Goal: Task Accomplishment & Management: Use online tool/utility

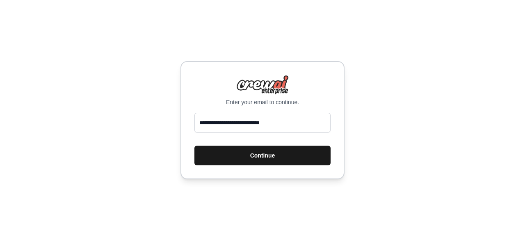
type input "**********"
click at [247, 150] on button "Continue" at bounding box center [263, 156] width 136 height 20
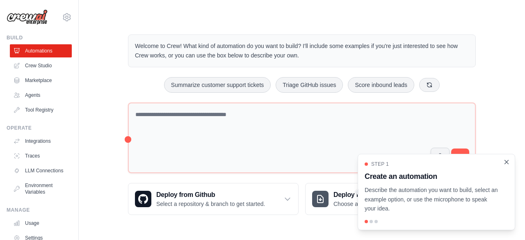
click at [506, 163] on icon "Close walkthrough" at bounding box center [506, 161] width 7 height 7
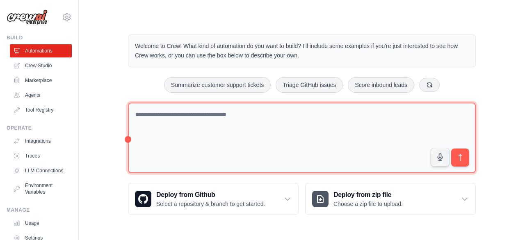
click at [150, 111] on textarea at bounding box center [302, 138] width 348 height 71
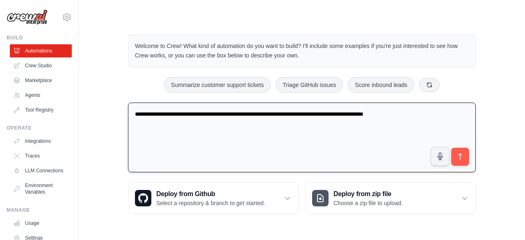
click at [282, 113] on textarea "**********" at bounding box center [302, 138] width 348 height 70
click at [180, 121] on textarea "**********" at bounding box center [302, 138] width 348 height 70
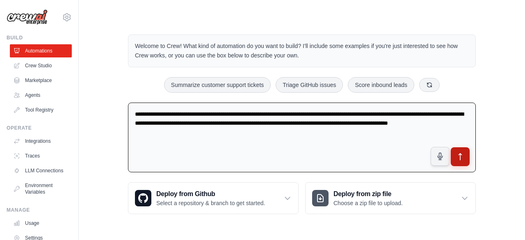
type textarea "**********"
click at [460, 154] on icon "submit" at bounding box center [460, 157] width 3 height 7
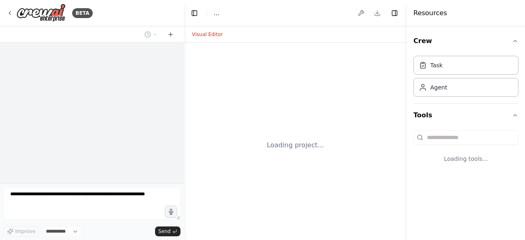
select select "****"
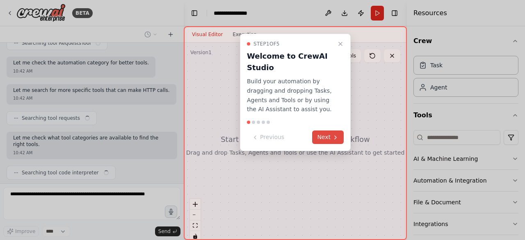
scroll to position [638, 0]
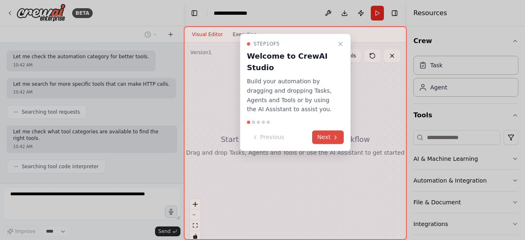
click at [332, 135] on button "Next" at bounding box center [328, 138] width 32 height 14
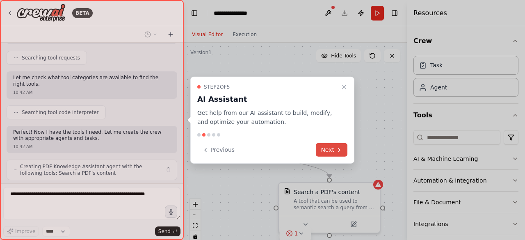
scroll to position [699, 0]
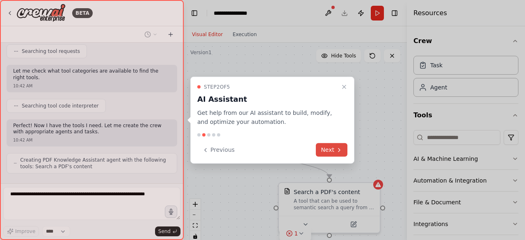
click at [337, 152] on icon at bounding box center [339, 150] width 7 height 7
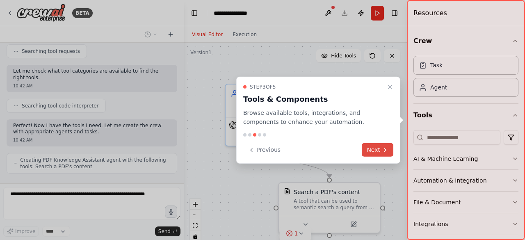
click at [379, 151] on button "Next" at bounding box center [378, 150] width 32 height 14
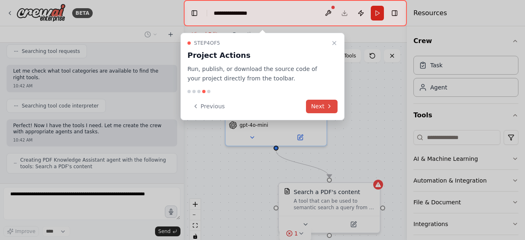
click at [323, 107] on button "Next" at bounding box center [322, 107] width 32 height 14
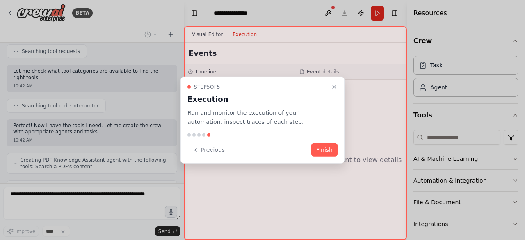
scroll to position [725, 0]
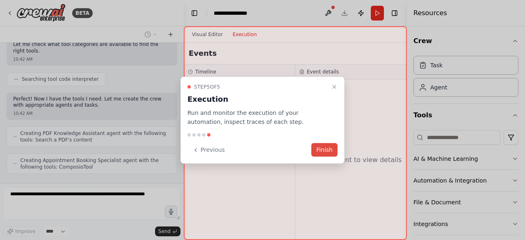
click at [324, 149] on button "Finish" at bounding box center [325, 150] width 26 height 14
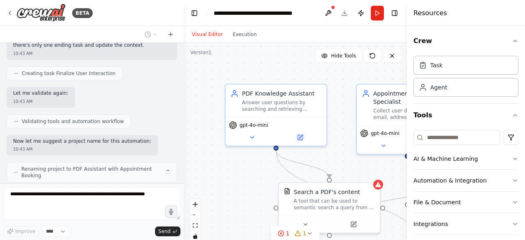
scroll to position [1085, 0]
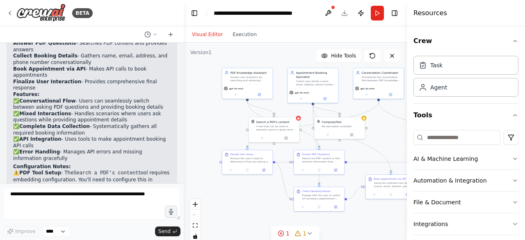
drag, startPoint x: 243, startPoint y: 200, endPoint x: 223, endPoint y: 133, distance: 69.6
click at [223, 133] on div ".deletable-edge-delete-btn { width: 20px; height: 20px; border: 0px solid #ffff…" at bounding box center [295, 145] width 223 height 205
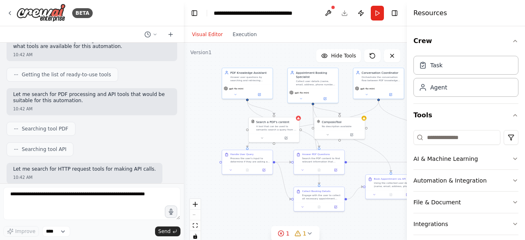
scroll to position [132, 0]
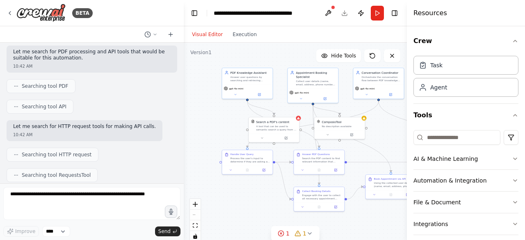
click at [16, 86] on circle at bounding box center [16, 86] width 0 height 0
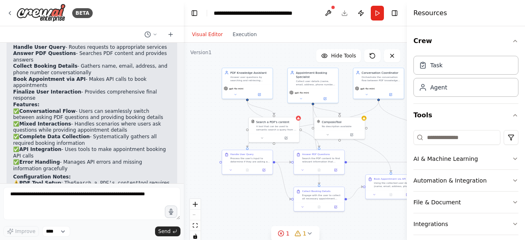
scroll to position [1335, 0]
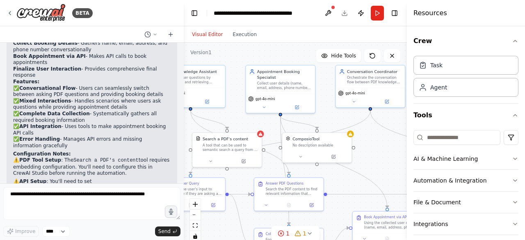
drag, startPoint x: 214, startPoint y: 133, endPoint x: 169, endPoint y: 155, distance: 49.9
click at [169, 155] on div "BETA create a crew that can answer from pdf and can call an api to book an appo…" at bounding box center [262, 120] width 525 height 240
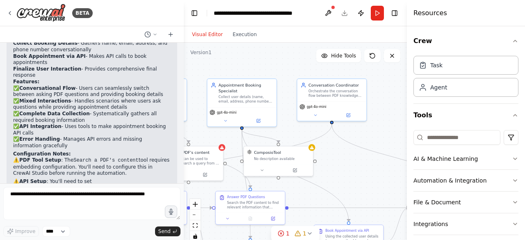
drag, startPoint x: 391, startPoint y: 122, endPoint x: 352, endPoint y: 136, distance: 41.0
click at [352, 136] on div ".deletable-edge-delete-btn { width: 20px; height: 20px; border: 0px solid #ffff…" at bounding box center [295, 145] width 223 height 205
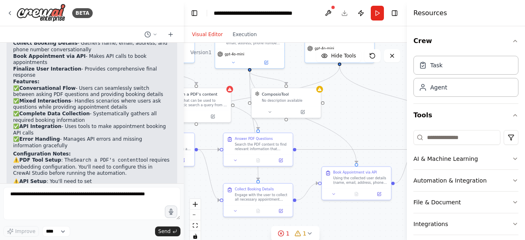
drag, startPoint x: 352, startPoint y: 136, endPoint x: 360, endPoint y: 77, distance: 60.0
click at [360, 77] on div ".deletable-edge-delete-btn { width: 20px; height: 20px; border: 0px solid #ffff…" at bounding box center [295, 145] width 223 height 205
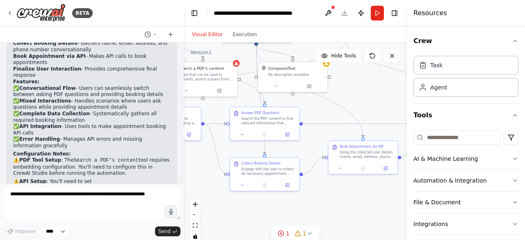
drag, startPoint x: 354, startPoint y: 119, endPoint x: 361, endPoint y: 94, distance: 26.0
click at [361, 94] on div ".deletable-edge-delete-btn { width: 20px; height: 20px; border: 0px solid #ffff…" at bounding box center [295, 145] width 223 height 205
drag, startPoint x: 347, startPoint y: 108, endPoint x: 335, endPoint y: 120, distance: 16.5
click at [335, 120] on div ".deletable-edge-delete-btn { width: 20px; height: 20px; border: 0px solid #ffff…" at bounding box center [295, 145] width 223 height 205
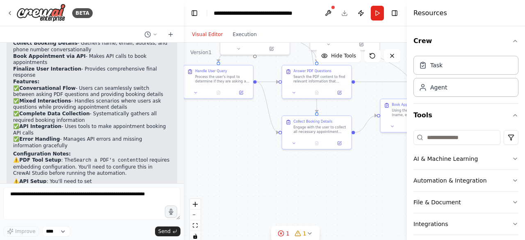
drag, startPoint x: 335, startPoint y: 120, endPoint x: 388, endPoint y: 78, distance: 66.9
click at [388, 78] on div ".deletable-edge-delete-btn { width: 20px; height: 20px; border: 0px solid #ffff…" at bounding box center [295, 145] width 223 height 205
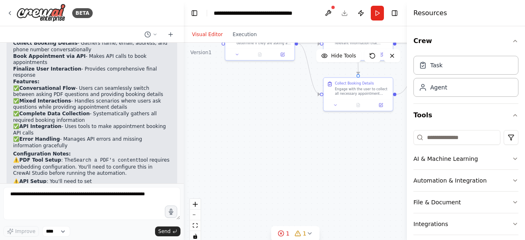
drag, startPoint x: 262, startPoint y: 185, endPoint x: 303, endPoint y: 147, distance: 56.4
click at [303, 147] on div ".deletable-edge-delete-btn { width: 20px; height: 20px; border: 0px solid #ffff…" at bounding box center [295, 145] width 223 height 205
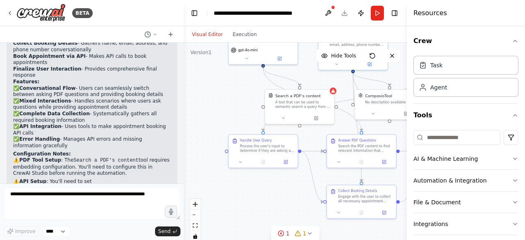
drag, startPoint x: 323, startPoint y: 152, endPoint x: 329, endPoint y: 259, distance: 107.7
click at [329, 240] on html "BETA create a crew that can answer from pdf and can call an api to book an appo…" at bounding box center [262, 120] width 525 height 240
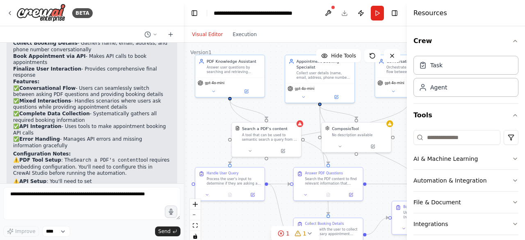
drag, startPoint x: 305, startPoint y: 195, endPoint x: 266, endPoint y: 234, distance: 55.2
click at [266, 234] on div ".deletable-edge-delete-btn { width: 20px; height: 20px; border: 0px solid #ffff…" at bounding box center [295, 145] width 223 height 205
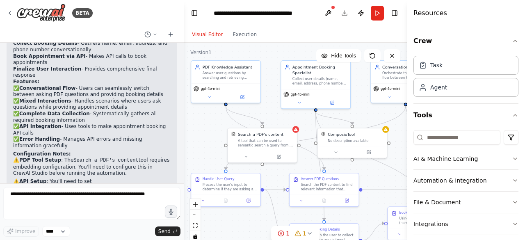
click at [376, 37] on div "Visual Editor Execution" at bounding box center [295, 34] width 223 height 16
click at [203, 35] on button "Visual Editor" at bounding box center [207, 35] width 41 height 10
click at [241, 34] on button "Execution" at bounding box center [245, 35] width 34 height 10
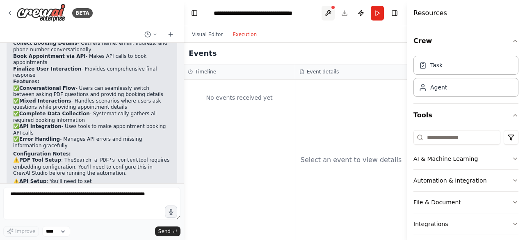
click at [330, 13] on button at bounding box center [328, 13] width 13 height 15
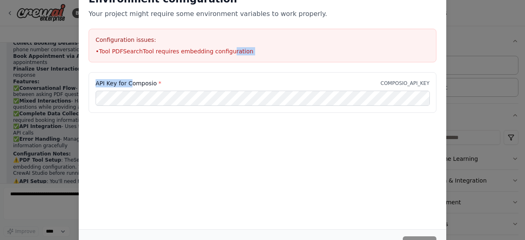
drag, startPoint x: 130, startPoint y: 76, endPoint x: 225, endPoint y: 50, distance: 98.2
click at [225, 50] on div "Environment configuration Your project might require some environment variables…" at bounding box center [263, 69] width 368 height 172
click at [158, 41] on h3 "Configuration issues:" at bounding box center [263, 40] width 334 height 8
click at [227, 191] on div "Environment configuration Your project might require some environment variables…" at bounding box center [263, 106] width 368 height 247
drag, startPoint x: 522, startPoint y: 157, endPoint x: 525, endPoint y: 188, distance: 30.9
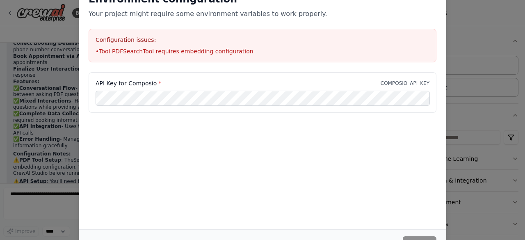
click at [525, 188] on div "Environment configuration Your project might require some environment variables…" at bounding box center [262, 120] width 525 height 240
click at [516, 200] on div "Environment configuration Your project might require some environment variables…" at bounding box center [262, 120] width 525 height 240
click at [485, 187] on div "Environment configuration Your project might require some environment variables…" at bounding box center [262, 120] width 525 height 240
click at [59, 32] on div "Environment configuration Your project might require some environment variables…" at bounding box center [262, 120] width 525 height 240
click at [416, 239] on button "Save" at bounding box center [420, 243] width 34 height 15
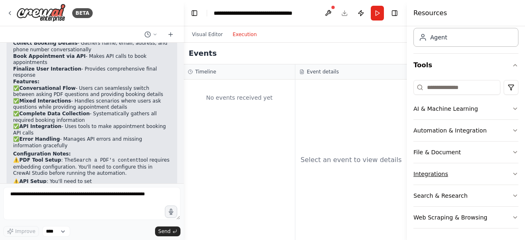
scroll to position [0, 0]
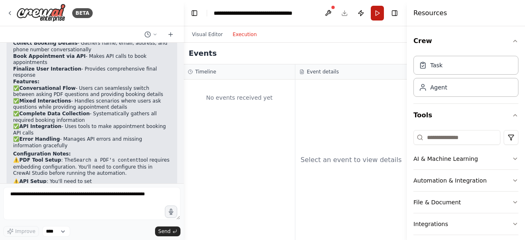
click at [372, 13] on button "Run" at bounding box center [377, 13] width 13 height 15
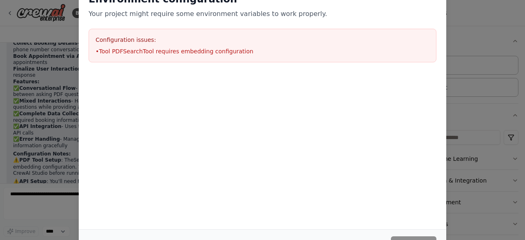
click at [163, 50] on li "• Tool PDFSearchTool requires embedding configuration" at bounding box center [263, 51] width 334 height 8
click at [108, 43] on h3 "Configuration issues:" at bounding box center [263, 40] width 334 height 8
drag, startPoint x: 108, startPoint y: 43, endPoint x: 125, endPoint y: 50, distance: 17.8
click at [125, 50] on div "Configuration issues: • Tool PDFSearchTool requires embedding configuration" at bounding box center [263, 46] width 348 height 34
click at [125, 50] on li "• Tool PDFSearchTool requires embedding configuration" at bounding box center [263, 51] width 334 height 8
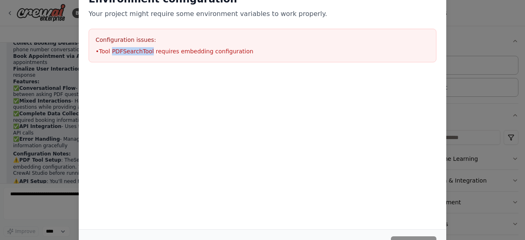
click at [125, 50] on li "• Tool PDFSearchTool requires embedding configuration" at bounding box center [263, 51] width 334 height 8
click at [189, 53] on li "• Tool PDFSearchTool requires embedding configuration" at bounding box center [263, 51] width 334 height 8
click at [328, 68] on div "Environment configuration Your project might require some environment variables…" at bounding box center [263, 27] width 368 height 89
click at [441, 0] on div "Environment configuration Your project might require some environment variables…" at bounding box center [263, 27] width 368 height 89
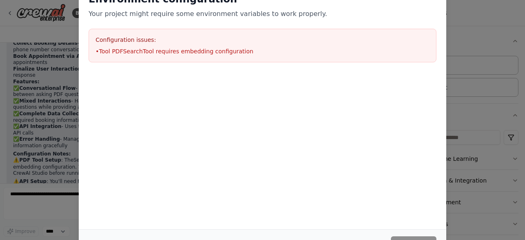
click at [441, 0] on div "Environment configuration Your project might require some environment variables…" at bounding box center [263, 27] width 368 height 89
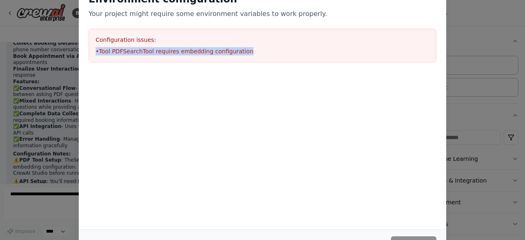
drag, startPoint x: 516, startPoint y: 38, endPoint x: 392, endPoint y: 41, distance: 124.8
click at [392, 41] on div "Environment configuration Your project might require some environment variables…" at bounding box center [262, 120] width 525 height 240
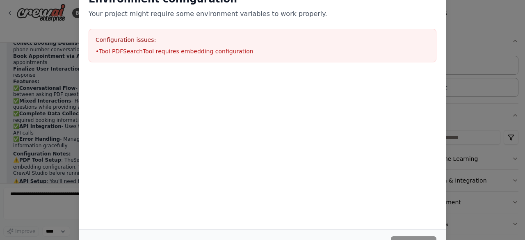
click at [458, 88] on div "Environment configuration Your project might require some environment variables…" at bounding box center [262, 120] width 525 height 240
click at [107, 231] on div "Cancel Continue" at bounding box center [263, 243] width 368 height 28
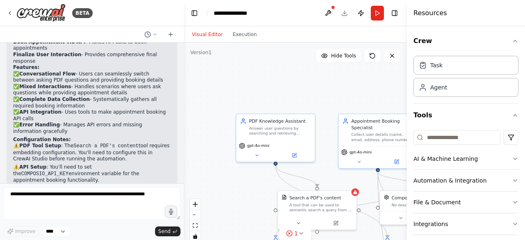
scroll to position [1015, 0]
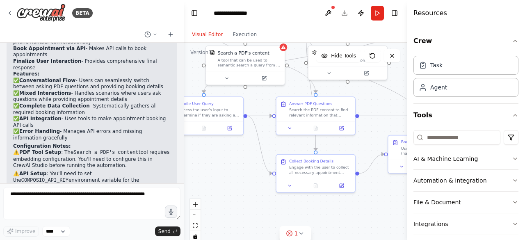
drag, startPoint x: 335, startPoint y: 177, endPoint x: 260, endPoint y: 34, distance: 161.2
click at [260, 34] on div "Visual Editor Execution Version 1 Hide Tools .deletable-edge-delete-btn { width…" at bounding box center [295, 133] width 223 height 214
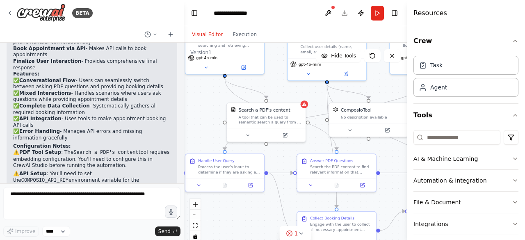
drag, startPoint x: 274, startPoint y: 139, endPoint x: 298, endPoint y: 194, distance: 59.9
click at [298, 194] on div ".deletable-edge-delete-btn { width: 20px; height: 20px; border: 0px solid #ffff…" at bounding box center [295, 145] width 223 height 205
drag, startPoint x: 277, startPoint y: 183, endPoint x: 273, endPoint y: 191, distance: 8.8
click at [273, 191] on div ".deletable-edge-delete-btn { width: 20px; height: 20px; border: 0px solid #ffff…" at bounding box center [295, 145] width 223 height 205
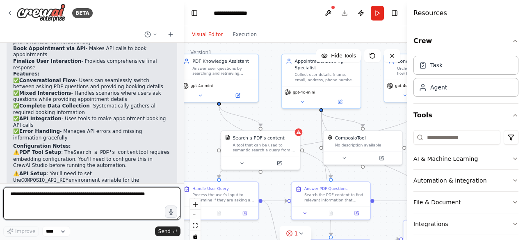
drag, startPoint x: 273, startPoint y: 191, endPoint x: 268, endPoint y: 218, distance: 28.1
click at [268, 218] on div ".deletable-edge-delete-btn { width: 20px; height: 20px; border: 0px solid #ffff…" at bounding box center [295, 145] width 223 height 205
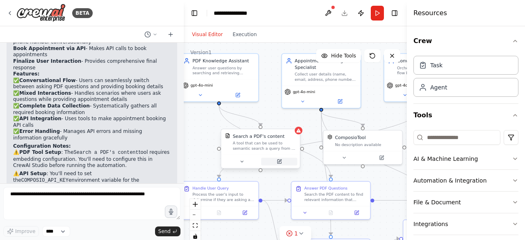
click at [281, 164] on icon at bounding box center [279, 161] width 5 height 5
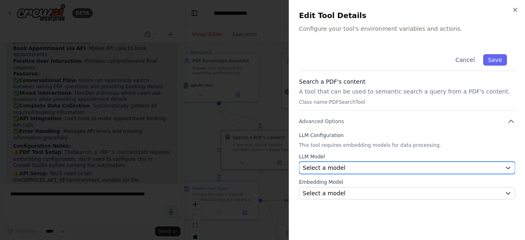
click at [339, 169] on span "Select a model" at bounding box center [324, 168] width 43 height 8
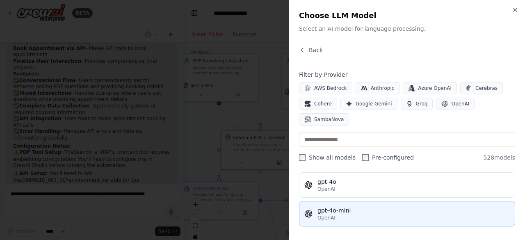
scroll to position [170, 0]
click at [327, 214] on span "OpenAI" at bounding box center [327, 217] width 18 height 7
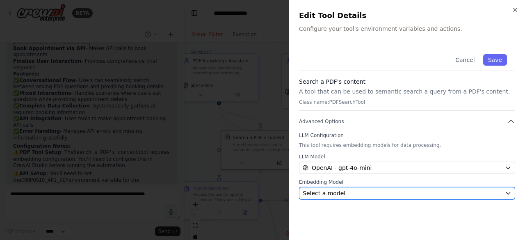
click at [349, 191] on div "Select a model" at bounding box center [402, 193] width 199 height 8
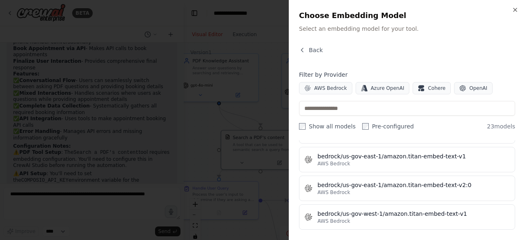
scroll to position [0, 0]
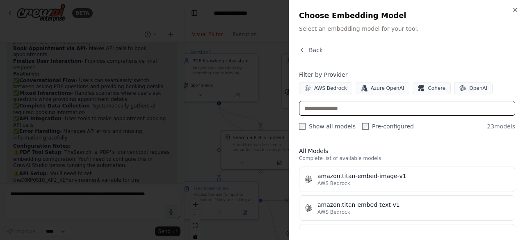
click at [318, 109] on input "text" at bounding box center [407, 108] width 216 height 15
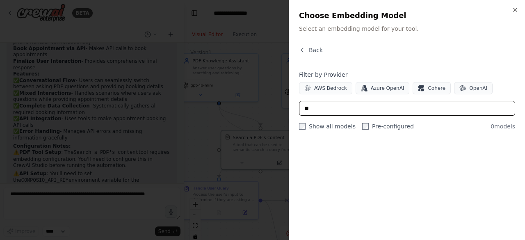
type input "*"
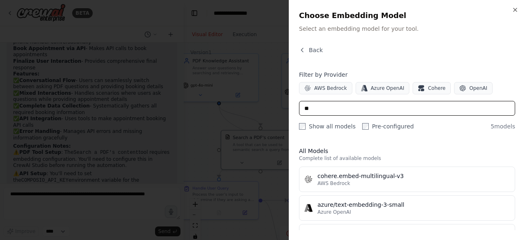
type input "*"
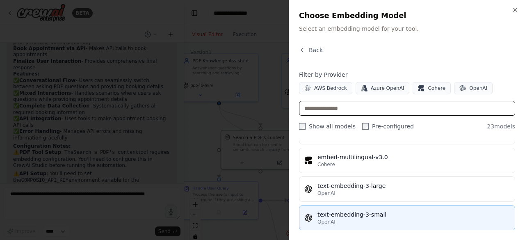
scroll to position [594, 0]
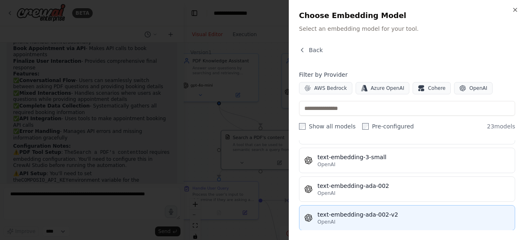
click at [344, 220] on button "text-embedding-ada-002-v2 OpenAI" at bounding box center [407, 217] width 216 height 25
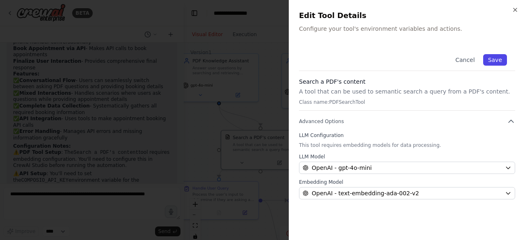
click at [496, 59] on button "Save" at bounding box center [496, 59] width 24 height 11
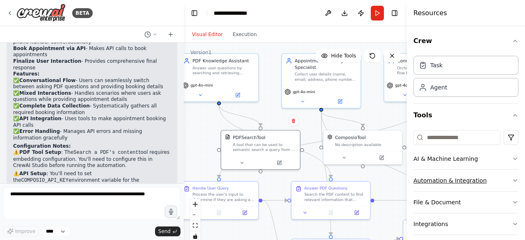
scroll to position [50, 0]
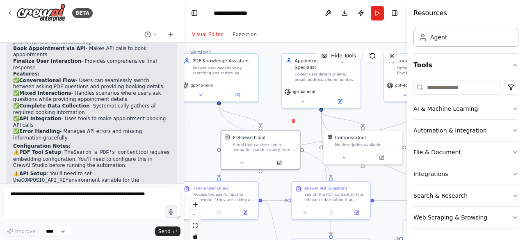
click at [512, 216] on icon "button" at bounding box center [515, 217] width 7 height 7
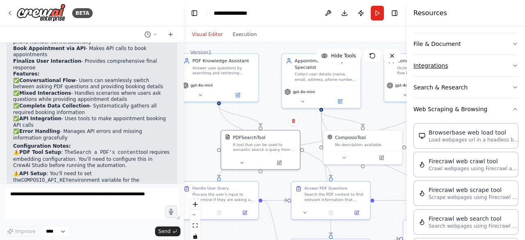
scroll to position [0, 0]
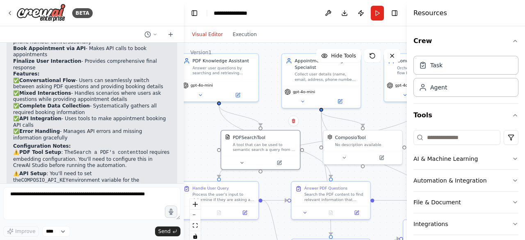
click at [368, 33] on div "Visual Editor Execution" at bounding box center [295, 34] width 223 height 16
click at [376, 11] on button "Run" at bounding box center [377, 13] width 13 height 15
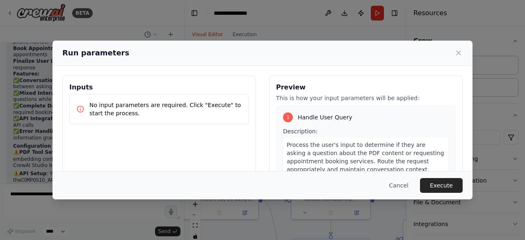
click at [94, 108] on p "No input parameters are required. Click "Execute" to start the process." at bounding box center [165, 109] width 153 height 16
click at [445, 188] on button "Execute" at bounding box center [441, 185] width 43 height 15
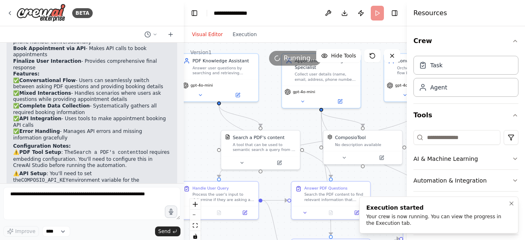
click at [390, 222] on div "Your crew is now running. You can view the progress in the Execution tab." at bounding box center [438, 219] width 142 height 13
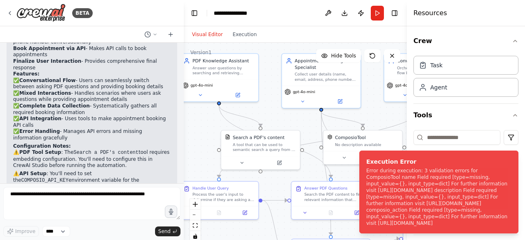
click at [516, 201] on li "Execution Error Error during execution: 3 validation errors for ComposioTool na…" at bounding box center [439, 192] width 159 height 83
click at [400, 182] on div "Error during execution: 3 validation errors for ComposioTool name Field require…" at bounding box center [438, 196] width 142 height 59
click at [512, 154] on icon "Notifications (F8)" at bounding box center [512, 157] width 7 height 7
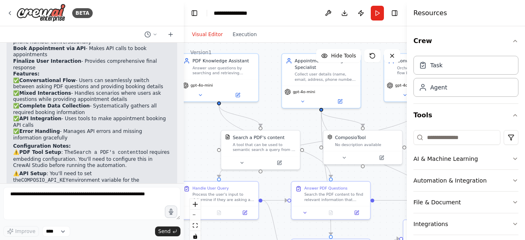
click at [377, 36] on div "Visual Editor Execution" at bounding box center [295, 34] width 223 height 16
click at [345, 15] on button "Download" at bounding box center [344, 13] width 13 height 15
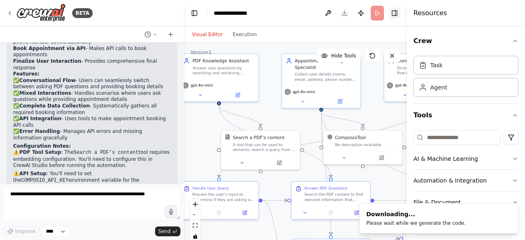
click at [395, 12] on button "Toggle Right Sidebar" at bounding box center [394, 12] width 11 height 11
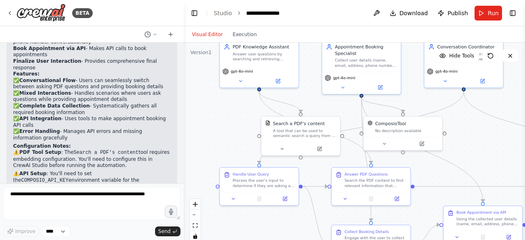
drag, startPoint x: 269, startPoint y: 117, endPoint x: 309, endPoint y: 103, distance: 42.6
click at [309, 103] on div ".deletable-edge-delete-btn { width: 20px; height: 20px; border: 0px solid #ffff…" at bounding box center [355, 145] width 342 height 205
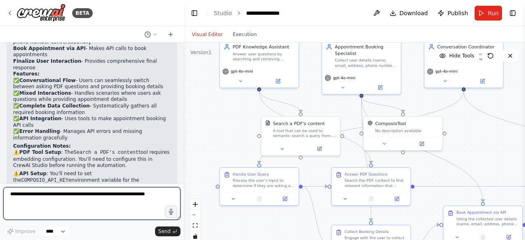
click at [89, 202] on textarea at bounding box center [91, 203] width 177 height 33
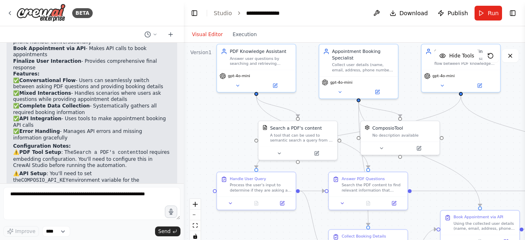
drag, startPoint x: 227, startPoint y: 145, endPoint x: 224, endPoint y: 149, distance: 5.5
click at [224, 149] on div ".deletable-edge-delete-btn { width: 20px; height: 20px; border: 0px solid #ffff…" at bounding box center [355, 145] width 342 height 205
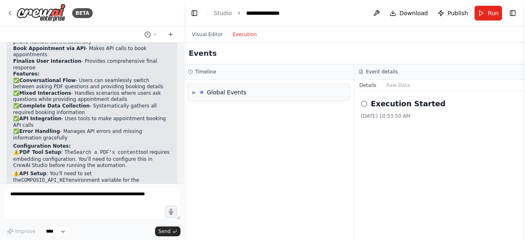
click at [233, 35] on button "Execution" at bounding box center [245, 35] width 34 height 10
click at [196, 89] on span "▶" at bounding box center [195, 92] width 4 height 7
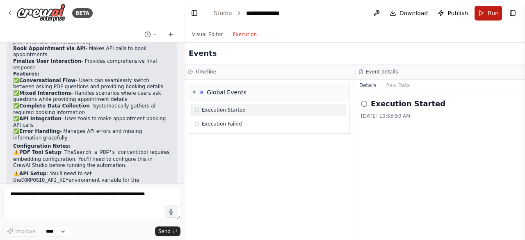
click at [489, 19] on button "Run" at bounding box center [489, 13] width 28 height 15
click at [207, 36] on button "Visual Editor" at bounding box center [207, 35] width 41 height 10
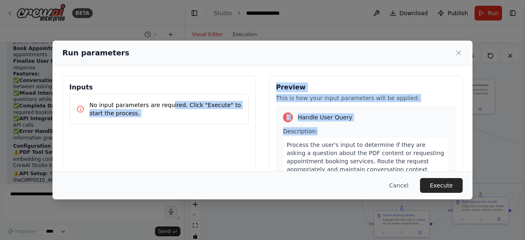
drag, startPoint x: 163, startPoint y: 94, endPoint x: 324, endPoint y: 136, distance: 166.3
click at [324, 136] on div "Inputs No input parameters are required. Click "Execute" to start the process. …" at bounding box center [262, 173] width 401 height 195
click at [196, 136] on div "Inputs No input parameters are required. Click "Execute" to start the process." at bounding box center [159, 173] width 194 height 195
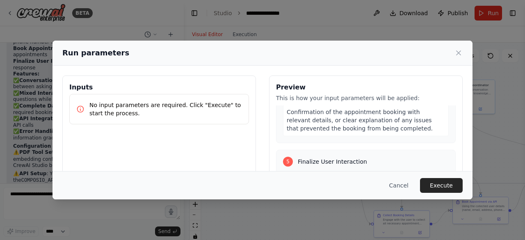
scroll to position [108, 0]
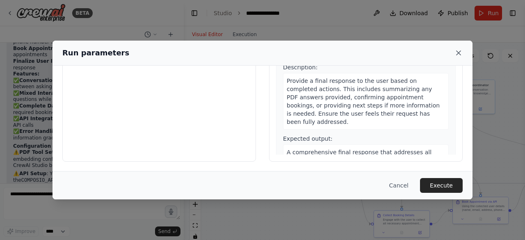
click at [458, 56] on icon at bounding box center [459, 53] width 8 height 8
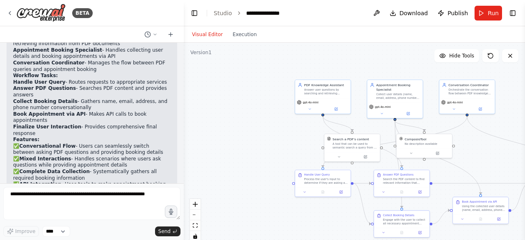
scroll to position [1015, 0]
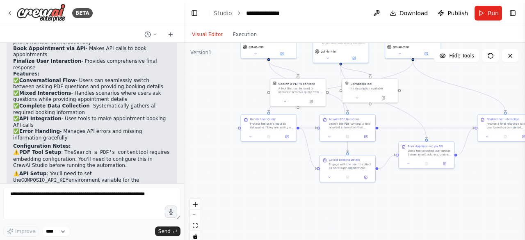
drag, startPoint x: 259, startPoint y: 149, endPoint x: 205, endPoint y: 94, distance: 77.5
click at [205, 94] on div ".deletable-edge-delete-btn { width: 20px; height: 20px; border: 0px solid #ffff…" at bounding box center [355, 145] width 342 height 205
click at [250, 139] on div at bounding box center [268, 135] width 55 height 9
click at [287, 137] on icon at bounding box center [287, 136] width 3 height 3
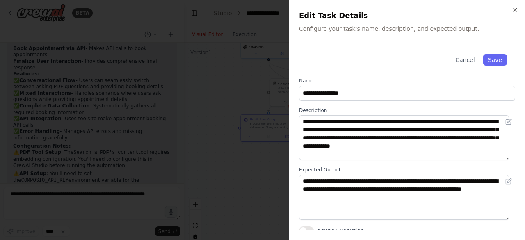
scroll to position [4, 0]
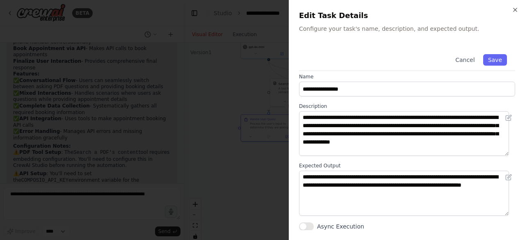
click at [516, 6] on div "**********" at bounding box center [407, 120] width 236 height 240
click at [515, 12] on icon "button" at bounding box center [515, 10] width 7 height 7
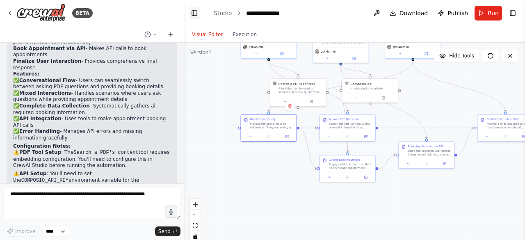
click at [193, 14] on button "Toggle Left Sidebar" at bounding box center [194, 12] width 11 height 11
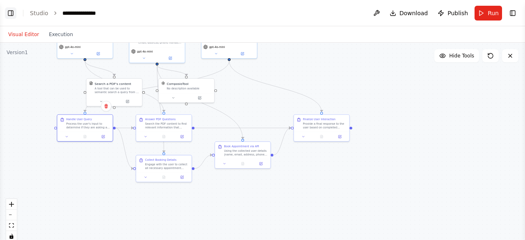
click at [8, 14] on button "Toggle Left Sidebar" at bounding box center [10, 12] width 11 height 11
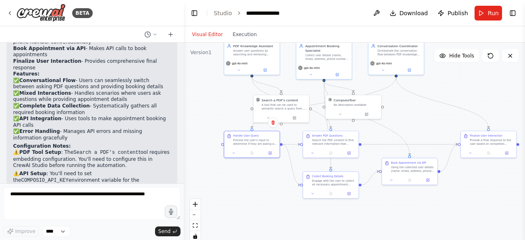
drag, startPoint x: 410, startPoint y: 132, endPoint x: 393, endPoint y: 148, distance: 23.5
click at [393, 148] on div ".deletable-edge-delete-btn { width: 20px; height: 20px; border: 0px solid #ffff…" at bounding box center [355, 145] width 342 height 205
click at [259, 188] on div ".deletable-edge-delete-btn { width: 20px; height: 20px; border: 0px solid #ffff…" at bounding box center [355, 145] width 342 height 205
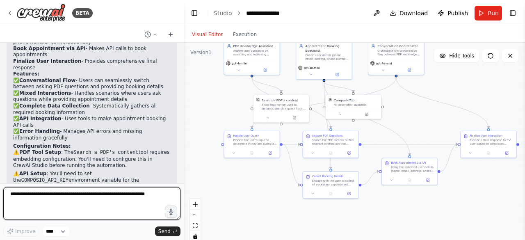
click at [14, 192] on textarea at bounding box center [91, 203] width 177 height 33
type textarea "**********"
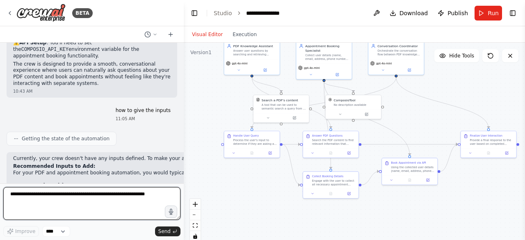
scroll to position [1145, 0]
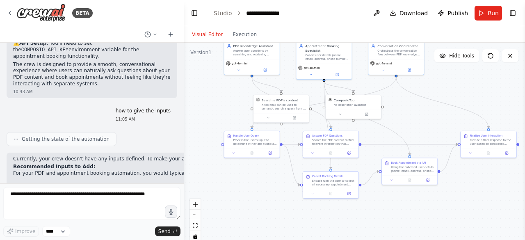
click at [126, 198] on li "{company_name} - Your company name" at bounding box center [273, 201] width 520 height 7
click at [141, 198] on li "{company_name} - Your company name" at bounding box center [273, 201] width 520 height 7
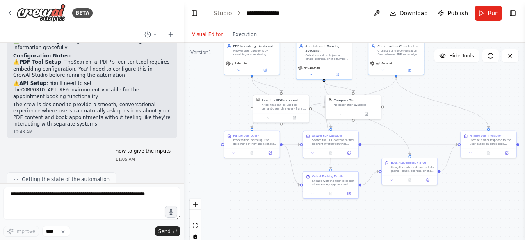
scroll to position [1141, 0]
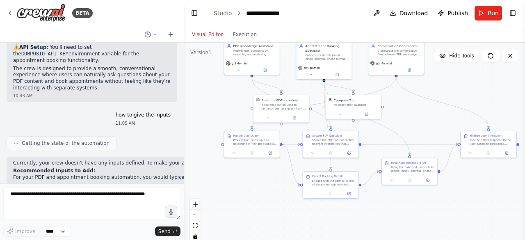
drag, startPoint x: 126, startPoint y: 122, endPoint x: 121, endPoint y: 161, distance: 39.4
click at [121, 209] on li "{business_type} - Type of business (for context)" at bounding box center [273, 212] width 520 height 7
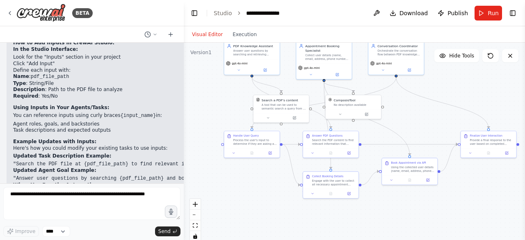
scroll to position [1401, 0]
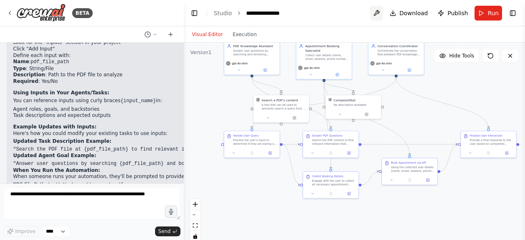
click at [381, 9] on button at bounding box center [376, 13] width 13 height 15
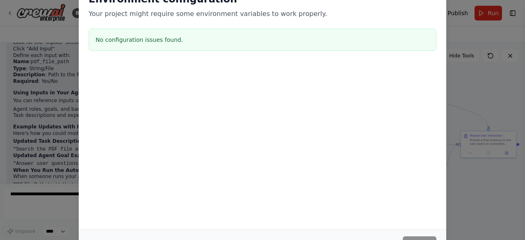
click at [191, 23] on div "Environment configuration Your project might require some environment variables…" at bounding box center [263, 23] width 368 height 81
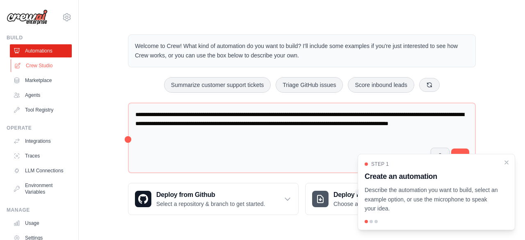
click at [29, 70] on link "Crew Studio" at bounding box center [42, 65] width 62 height 13
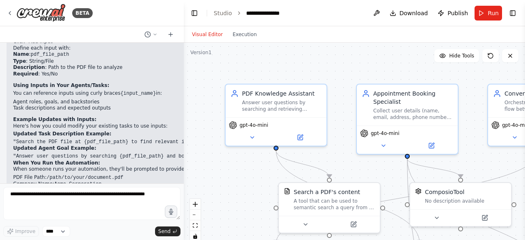
scroll to position [1402, 0]
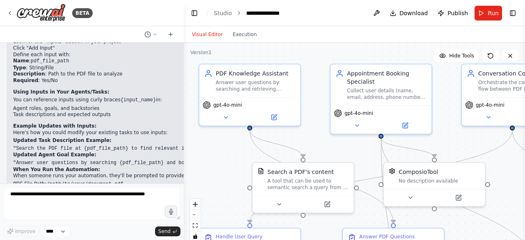
drag, startPoint x: 477, startPoint y: 162, endPoint x: 397, endPoint y: 85, distance: 110.3
click at [397, 85] on div ".deletable-edge-delete-btn { width: 20px; height: 20px; border: 0px solid #ffff…" at bounding box center [355, 145] width 342 height 205
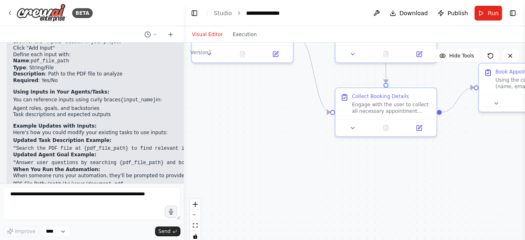
drag, startPoint x: 440, startPoint y: 202, endPoint x: 485, endPoint y: 44, distance: 164.0
click at [485, 44] on div ".deletable-edge-delete-btn { width: 20px; height: 20px; border: 0px solid #ffff…" at bounding box center [355, 145] width 342 height 205
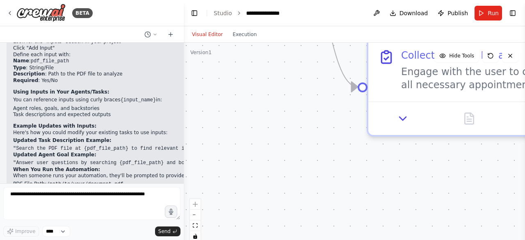
drag, startPoint x: 309, startPoint y: 128, endPoint x: 185, endPoint y: 259, distance: 180.4
click at [185, 240] on html "BETA create a crew that can answer from pdf and can call an api to book an appo…" at bounding box center [262, 120] width 525 height 240
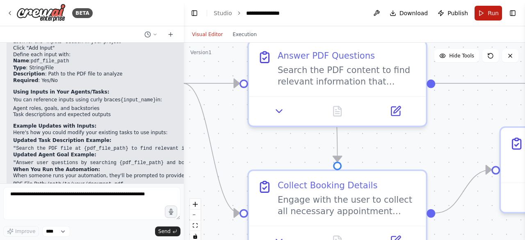
click at [489, 14] on span "Run" at bounding box center [493, 13] width 11 height 8
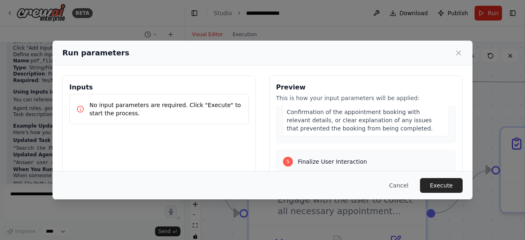
scroll to position [108, 0]
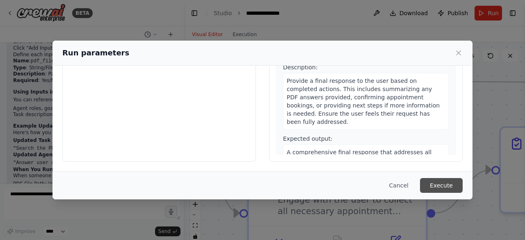
click at [444, 184] on button "Execute" at bounding box center [441, 185] width 43 height 15
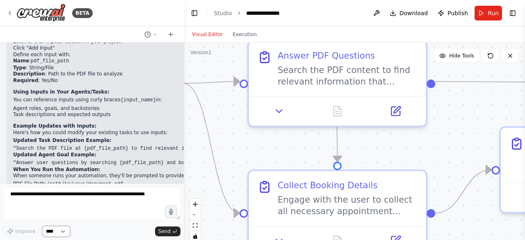
click at [64, 233] on select "****" at bounding box center [56, 231] width 28 height 11
click at [93, 234] on div "Improve **** Send" at bounding box center [91, 231] width 177 height 11
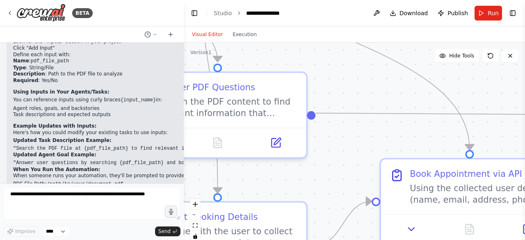
drag, startPoint x: 462, startPoint y: 228, endPoint x: 345, endPoint y: 259, distance: 121.2
click at [345, 240] on html "BETA create a crew that can answer from pdf and can call an api to book an appo…" at bounding box center [262, 120] width 525 height 240
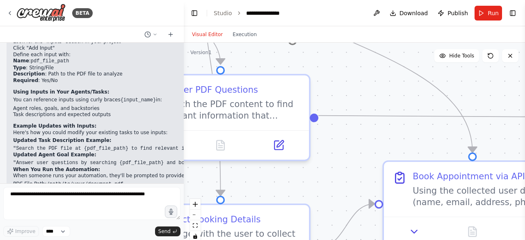
drag, startPoint x: 381, startPoint y: 166, endPoint x: 382, endPoint y: 259, distance: 92.8
click at [382, 240] on html "BETA create a crew that can answer from pdf and can call an api to book an appo…" at bounding box center [262, 120] width 525 height 240
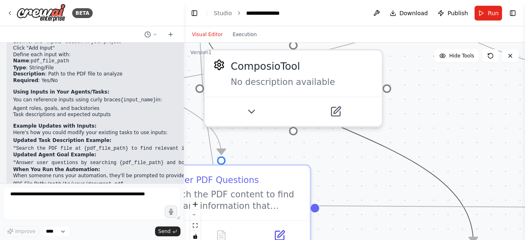
drag, startPoint x: 419, startPoint y: 164, endPoint x: 427, endPoint y: 255, distance: 91.5
click at [427, 240] on html "BETA create a crew that can answer from pdf and can call an api to book an appo…" at bounding box center [262, 120] width 525 height 240
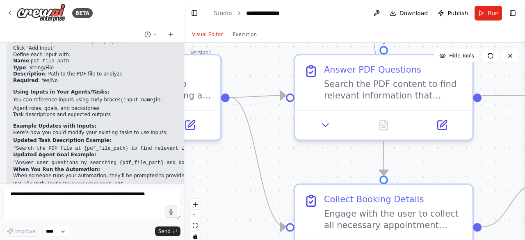
drag, startPoint x: 296, startPoint y: 156, endPoint x: 460, endPoint y: 41, distance: 199.3
click at [460, 41] on div "Visual Editor Execution Version 1 Hide Tools .deletable-edge-delete-btn { width…" at bounding box center [355, 133] width 342 height 214
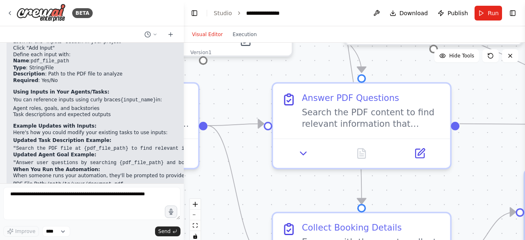
drag, startPoint x: 246, startPoint y: 184, endPoint x: 186, endPoint y: 259, distance: 96.7
click at [186, 240] on html "BETA create a crew that can answer from pdf and can call an api to book an appo…" at bounding box center [262, 120] width 525 height 240
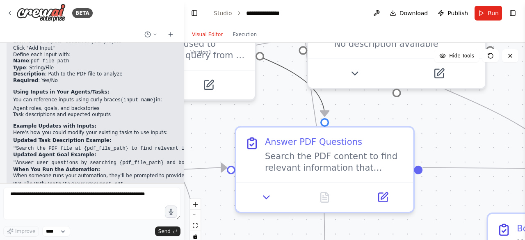
drag, startPoint x: 284, startPoint y: 72, endPoint x: 280, endPoint y: 112, distance: 40.4
click at [280, 112] on div ".deletable-edge-delete-btn { width: 20px; height: 20px; border: 0px solid #ffff…" at bounding box center [355, 145] width 342 height 205
click at [194, 10] on button "Toggle Left Sidebar" at bounding box center [194, 12] width 11 height 11
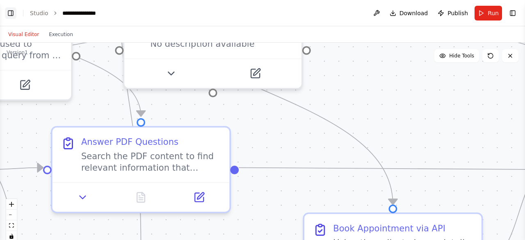
click at [8, 11] on button "Toggle Left Sidebar" at bounding box center [10, 12] width 11 height 11
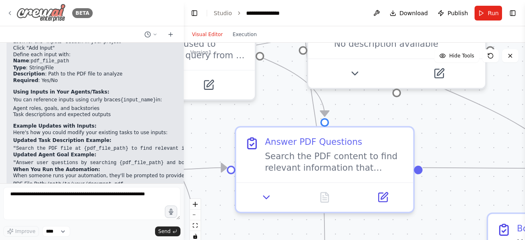
click at [10, 14] on icon at bounding box center [10, 13] width 7 height 7
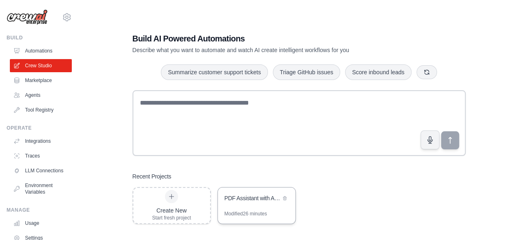
click at [255, 192] on div "PDF Assistant with Appointment Booking" at bounding box center [257, 199] width 78 height 23
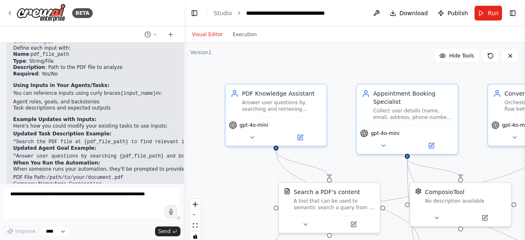
scroll to position [1402, 0]
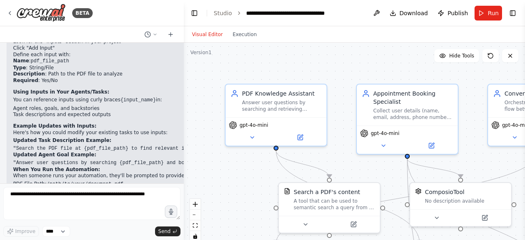
click at [156, 167] on div "Currently, your crew doesn't have any inputs defined. To make your automation d…" at bounding box center [273, 64] width 533 height 334
click at [93, 178] on div "create a crew that can answer from pdf and can call an api to book an appointme…" at bounding box center [92, 113] width 184 height 141
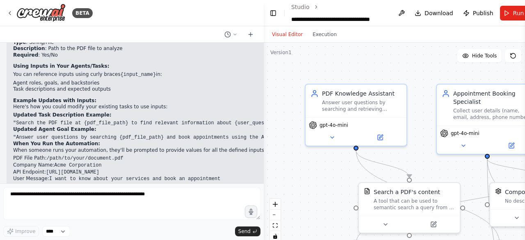
scroll to position [1279, 0]
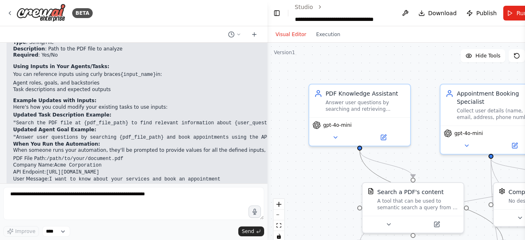
drag, startPoint x: 181, startPoint y: 156, endPoint x: 358, endPoint y: 156, distance: 177.3
click at [358, 156] on div "BETA create a crew that can answer from pdf and can call an api to book an appo…" at bounding box center [262, 120] width 525 height 240
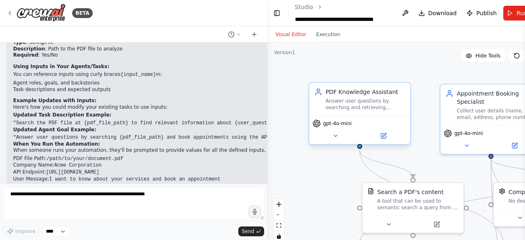
drag, startPoint x: 264, startPoint y: 147, endPoint x: 351, endPoint y: 144, distance: 87.1
click at [351, 144] on div "BETA create a crew that can answer from pdf and can call an api to book an appo…" at bounding box center [262, 120] width 525 height 240
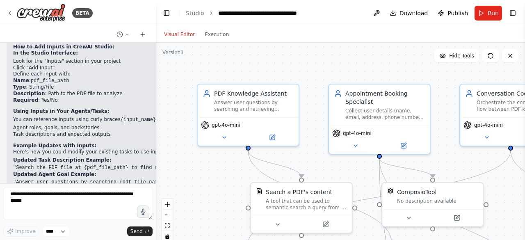
scroll to position [1510, 0]
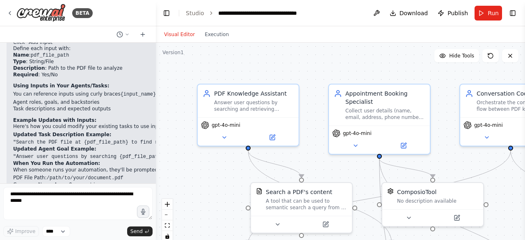
drag, startPoint x: 264, startPoint y: 147, endPoint x: 156, endPoint y: 151, distance: 108.9
click at [156, 151] on div "BETA create a crew that can answer from pdf and can call an api to book an appo…" at bounding box center [262, 120] width 525 height 240
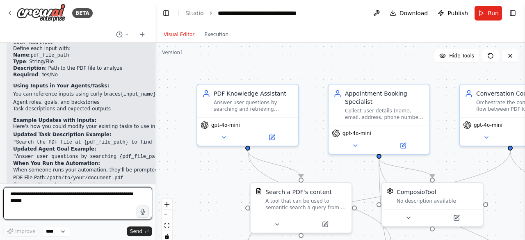
click at [42, 197] on textarea at bounding box center [77, 203] width 149 height 33
type textarea "**********"
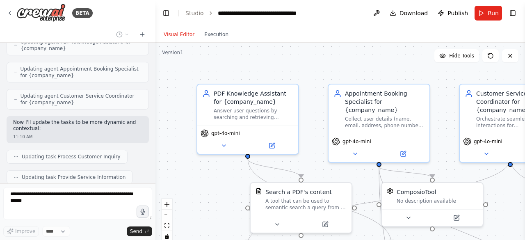
scroll to position [1809, 0]
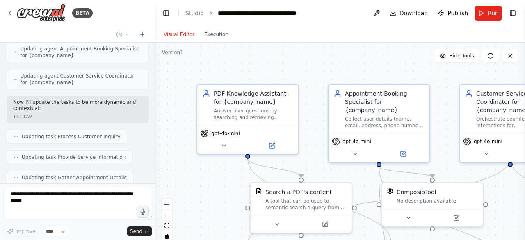
click at [96, 191] on div "Updating task Complete Appointment Booking" at bounding box center [75, 198] width 137 height 14
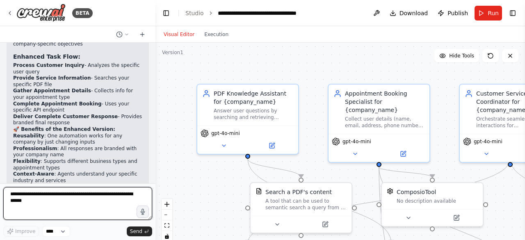
scroll to position [2240, 0]
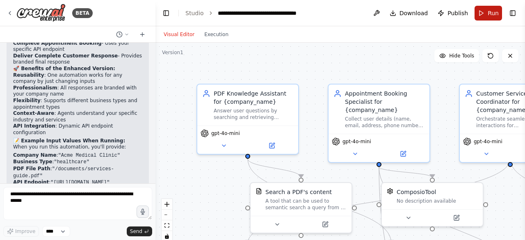
click at [488, 13] on button "Run" at bounding box center [489, 13] width 28 height 15
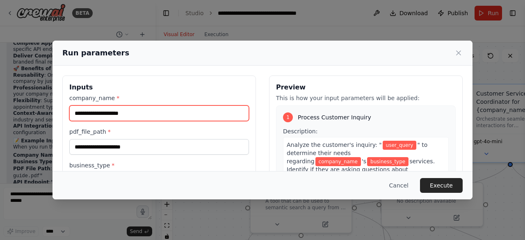
click at [85, 114] on input "company_name *" at bounding box center [159, 114] width 180 height 16
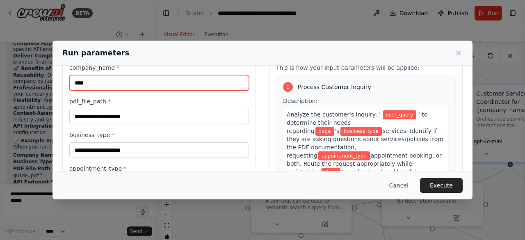
scroll to position [31, 0]
type input "****"
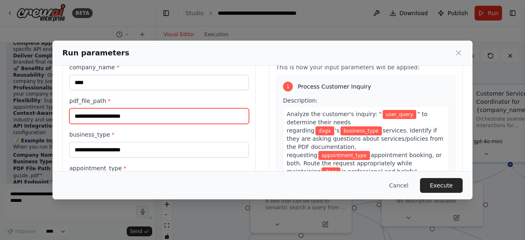
click at [126, 112] on input "pdf_file_path *" at bounding box center [159, 116] width 180 height 16
click at [105, 120] on input "pdf_file_path *" at bounding box center [159, 116] width 180 height 16
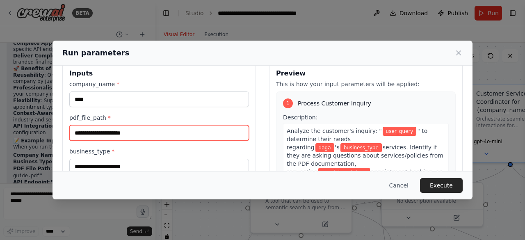
scroll to position [15, 0]
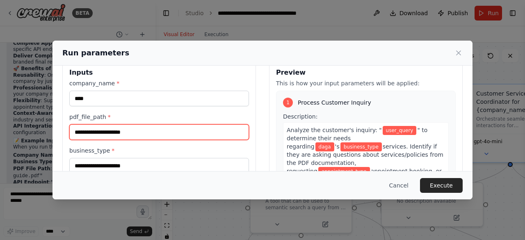
click at [88, 132] on input "pdf_file_path *" at bounding box center [159, 132] width 180 height 16
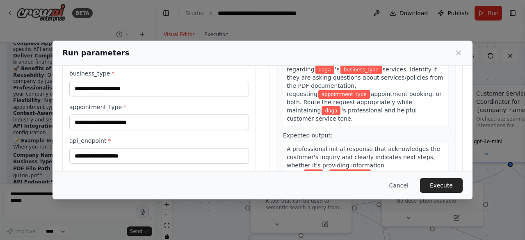
scroll to position [95, 0]
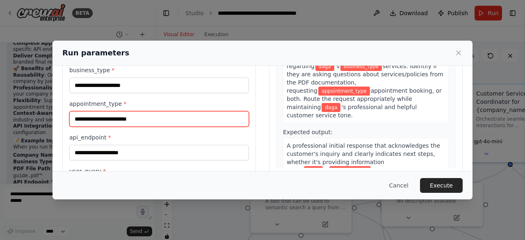
click at [121, 119] on input "appointment_type *" at bounding box center [159, 119] width 180 height 16
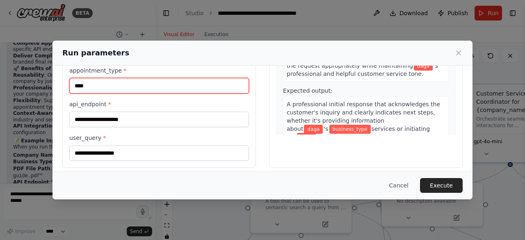
scroll to position [129, 0]
type input "****"
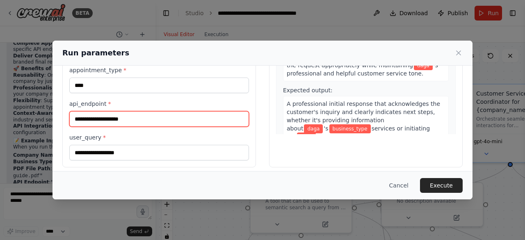
click at [103, 115] on input "api_endpoint *" at bounding box center [159, 119] width 180 height 16
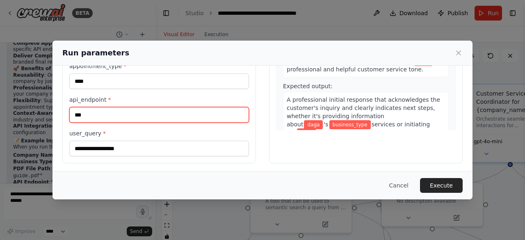
type input "***"
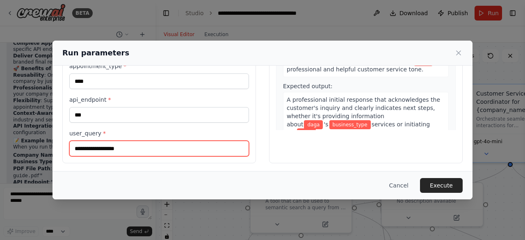
click at [92, 144] on input "user_query *" at bounding box center [159, 149] width 180 height 16
type input "**********"
paste input "**********"
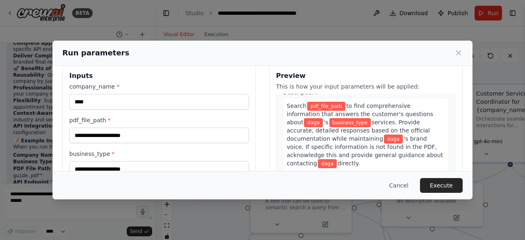
scroll to position [0, 0]
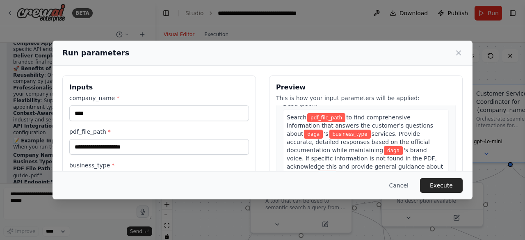
type input "**********"
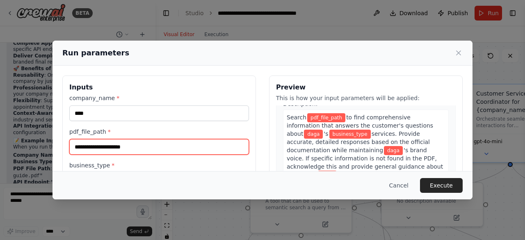
click at [96, 150] on input "pdf_file_path *" at bounding box center [159, 147] width 180 height 16
paste input "**********"
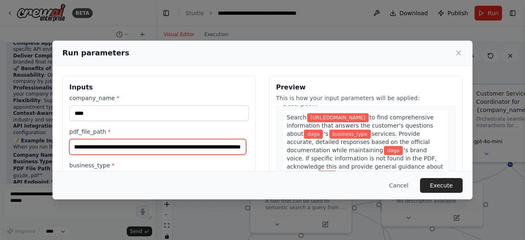
type input "**********"
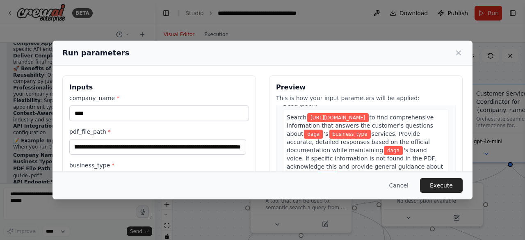
scroll to position [0, 0]
click at [192, 130] on label "pdf_file_path *" at bounding box center [159, 132] width 180 height 8
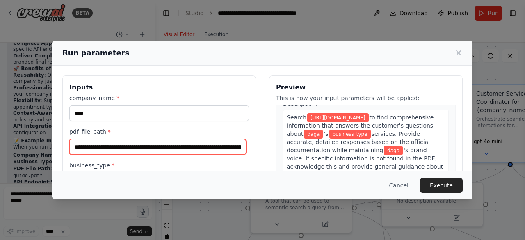
click at [192, 139] on input "**********" at bounding box center [157, 146] width 177 height 15
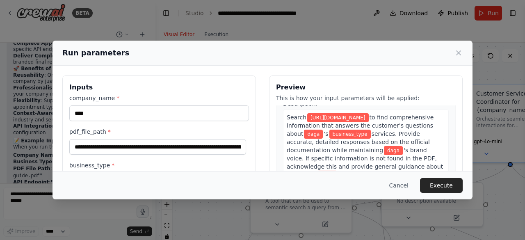
click at [192, 130] on label "pdf_file_path *" at bounding box center [159, 132] width 180 height 8
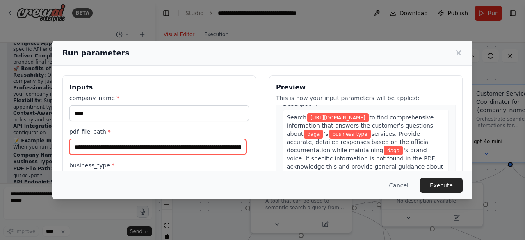
click at [192, 139] on input "**********" at bounding box center [157, 146] width 177 height 15
click at [177, 143] on input "**********" at bounding box center [157, 146] width 177 height 15
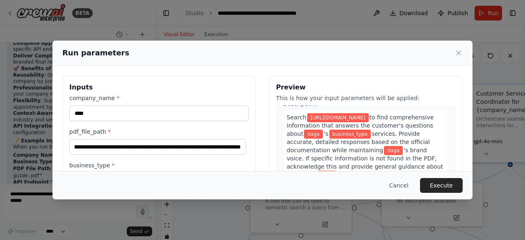
scroll to position [0, 0]
click at [227, 157] on div "**********" at bounding box center [159, 191] width 180 height 195
click at [213, 132] on label "pdf_file_path *" at bounding box center [159, 132] width 180 height 8
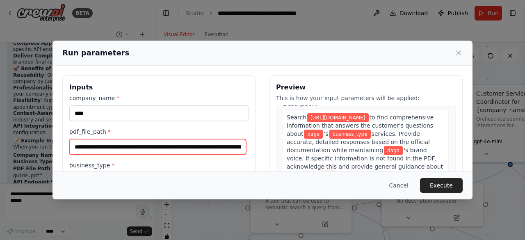
click at [213, 139] on input "**********" at bounding box center [157, 146] width 177 height 15
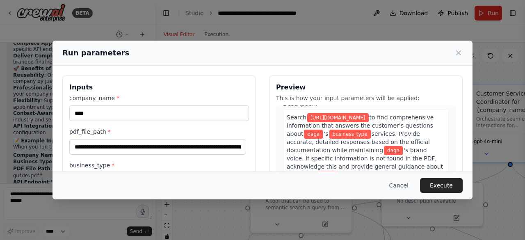
click at [206, 158] on div "**********" at bounding box center [159, 191] width 180 height 195
click at [440, 182] on button "Execute" at bounding box center [441, 185] width 43 height 15
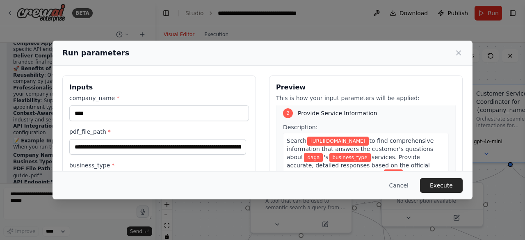
scroll to position [186, 0]
click at [438, 184] on button "Execute" at bounding box center [441, 185] width 43 height 15
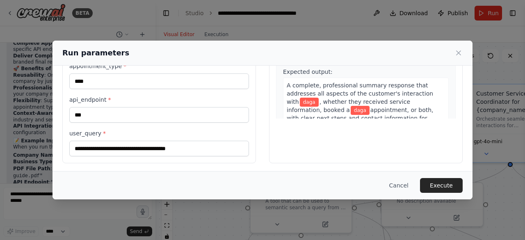
scroll to position [0, 0]
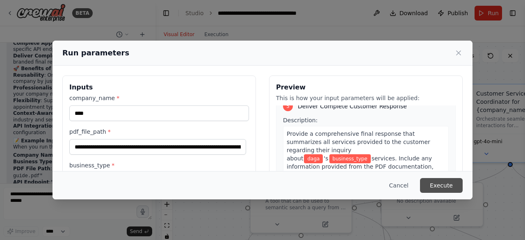
click at [444, 189] on button "Execute" at bounding box center [441, 185] width 43 height 15
drag, startPoint x: 444, startPoint y: 189, endPoint x: 358, endPoint y: 140, distance: 99.3
click at [358, 140] on div "**********" at bounding box center [263, 120] width 420 height 158
click at [358, 154] on span "business_type" at bounding box center [350, 158] width 41 height 9
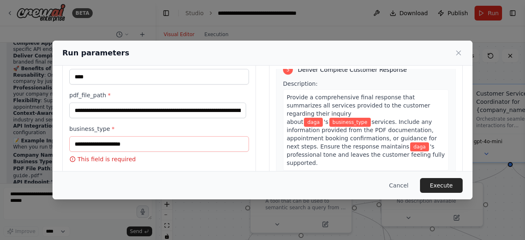
scroll to position [49, 0]
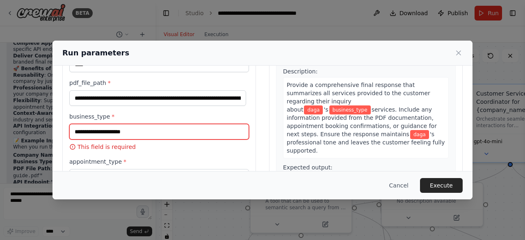
click at [105, 132] on input "business_type *" at bounding box center [159, 132] width 180 height 16
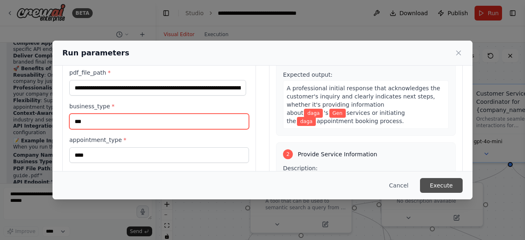
scroll to position [77, 0]
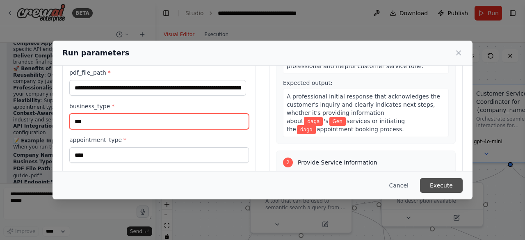
type input "***"
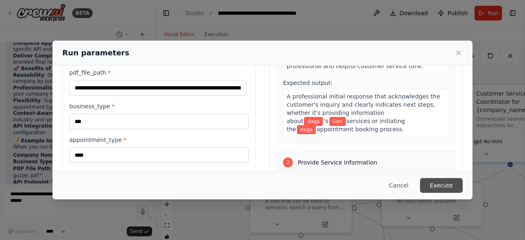
click at [447, 190] on button "Execute" at bounding box center [441, 185] width 43 height 15
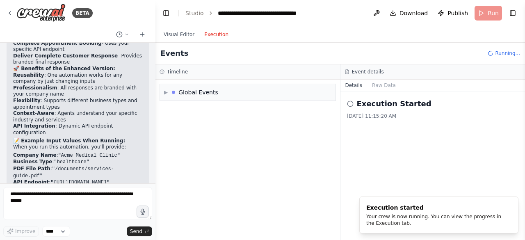
click at [211, 35] on button "Execution" at bounding box center [217, 35] width 34 height 10
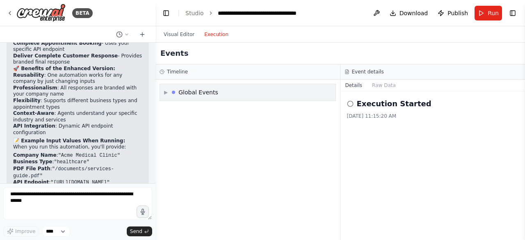
click at [165, 92] on span "▶" at bounding box center [166, 92] width 4 height 7
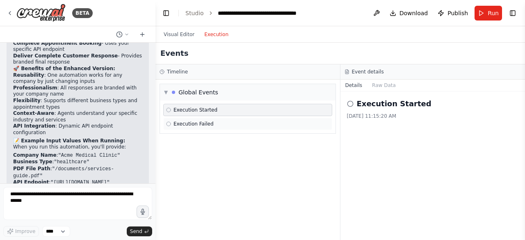
click at [179, 122] on span "Execution Failed" at bounding box center [194, 124] width 40 height 7
click at [185, 106] on div "Execution Started" at bounding box center [247, 110] width 169 height 12
click at [380, 85] on button "Raw Data" at bounding box center [384, 85] width 34 height 11
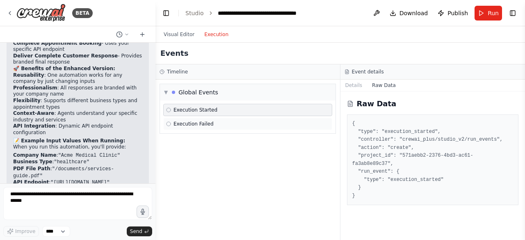
click at [190, 121] on span "Execution Failed" at bounding box center [194, 124] width 40 height 7
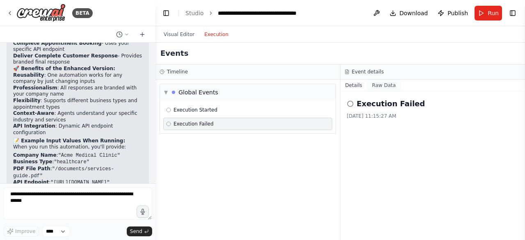
click at [379, 85] on button "Raw Data" at bounding box center [384, 85] width 34 height 11
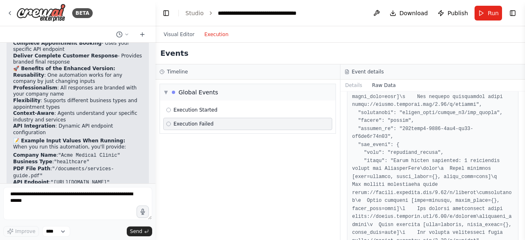
scroll to position [0, 0]
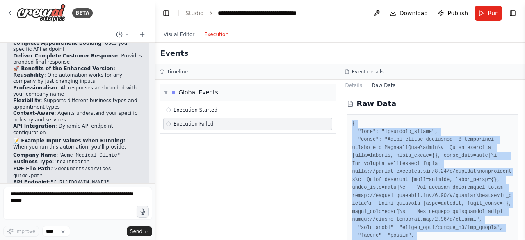
scroll to position [139, 0]
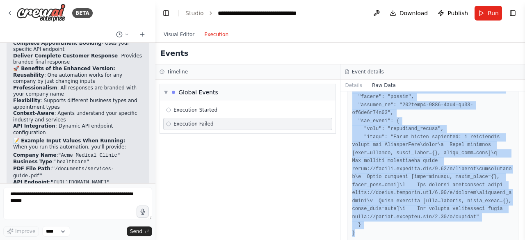
drag, startPoint x: 351, startPoint y: 123, endPoint x: 381, endPoint y: 231, distance: 112.1
click at [381, 231] on div at bounding box center [433, 109] width 172 height 267
copy pre "{ "type": "execution_failed", "error": "Error during execution: 3 validation er…"
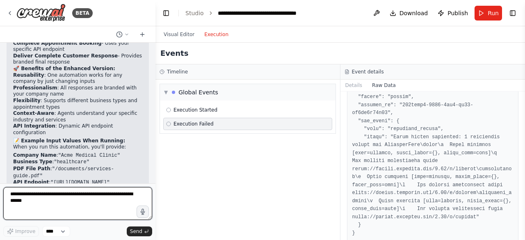
click at [58, 196] on textarea at bounding box center [77, 203] width 149 height 33
paste textarea "**********"
type textarea "**********"
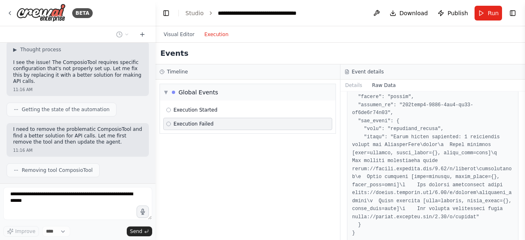
scroll to position [2623, 0]
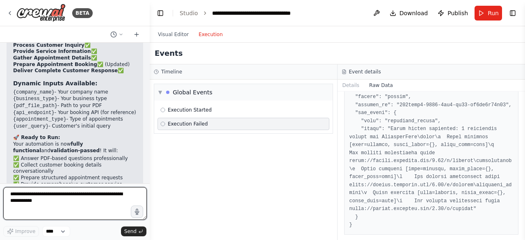
drag, startPoint x: 153, startPoint y: 174, endPoint x: 149, endPoint y: 160, distance: 14.3
click at [149, 160] on div "BETA create a crew that can answer from pdf and can call an api to book an appo…" at bounding box center [262, 120] width 525 height 240
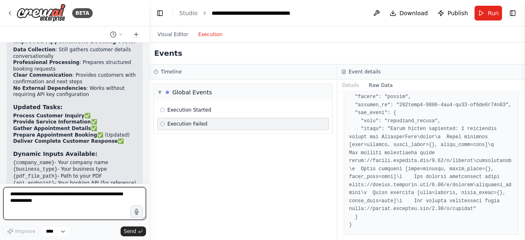
scroll to position [3373, 0]
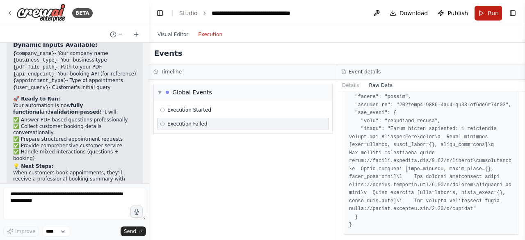
click at [481, 14] on button "Run" at bounding box center [489, 13] width 28 height 15
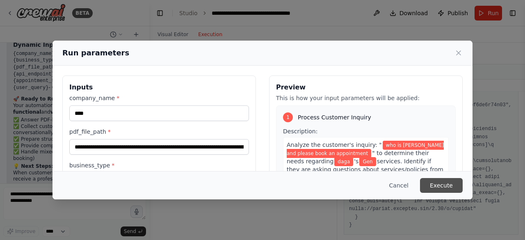
click at [452, 183] on button "Execute" at bounding box center [441, 185] width 43 height 15
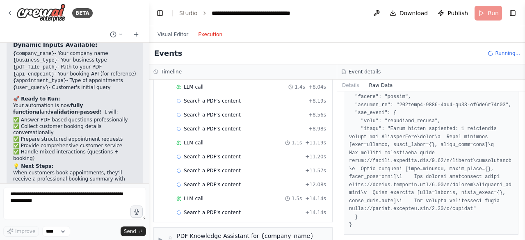
scroll to position [324, 0]
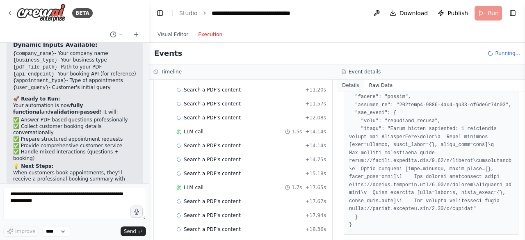
click at [349, 84] on button "Details" at bounding box center [350, 85] width 27 height 11
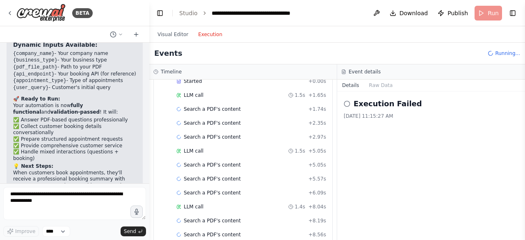
scroll to position [0, 0]
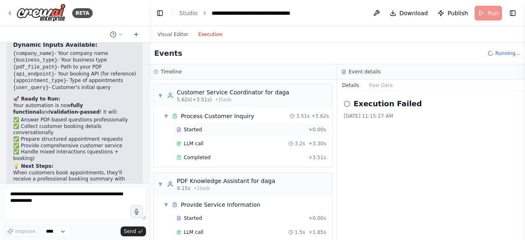
click at [187, 132] on span "Started" at bounding box center [193, 129] width 18 height 7
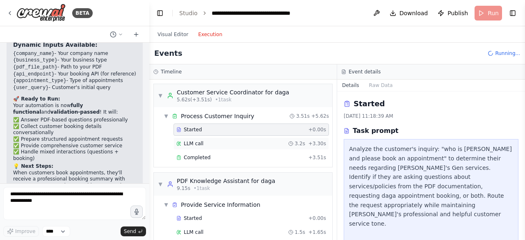
click at [195, 142] on span "LLM call" at bounding box center [194, 143] width 20 height 7
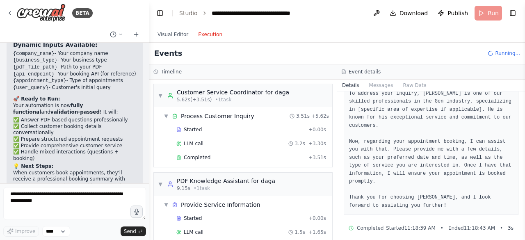
scroll to position [100, 0]
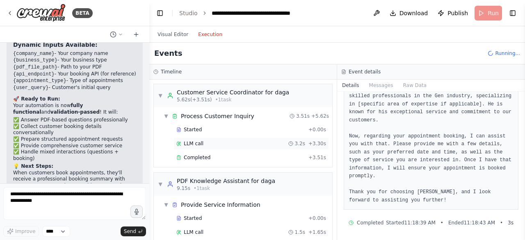
click at [195, 147] on div "LLM call 3.2s + 3.30s" at bounding box center [252, 144] width 156 height 12
click at [195, 158] on span "Completed" at bounding box center [197, 157] width 27 height 7
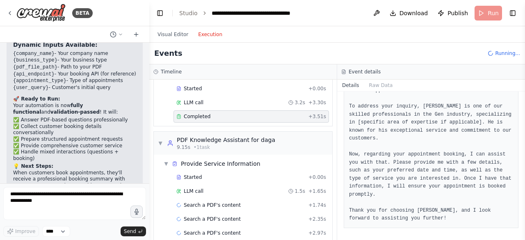
scroll to position [41, 0]
click at [190, 176] on span "Started" at bounding box center [193, 177] width 18 height 7
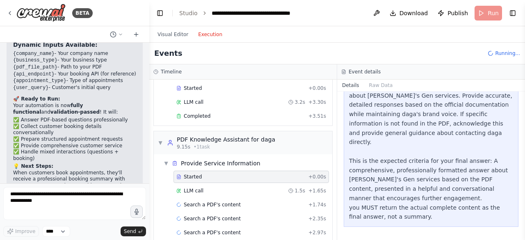
click at [202, 190] on div "LLM call 1.5s + 1.65s" at bounding box center [252, 191] width 150 height 7
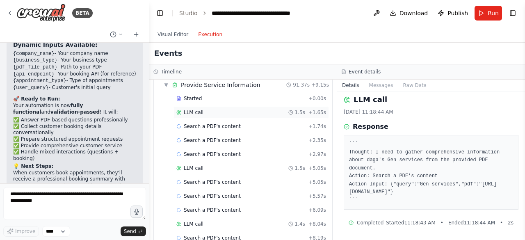
scroll to position [0, 0]
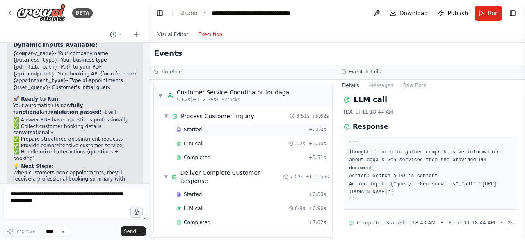
click at [197, 133] on div "Started + 0.00s" at bounding box center [252, 130] width 156 height 12
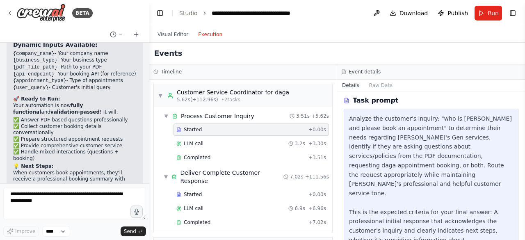
scroll to position [62, 0]
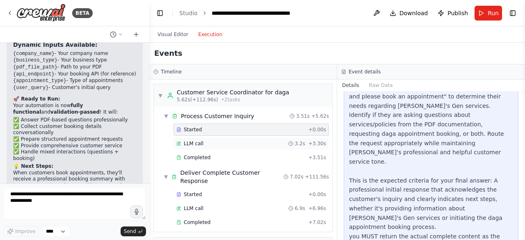
click at [184, 139] on div "LLM call 3.2s + 3.30s" at bounding box center [252, 144] width 156 height 12
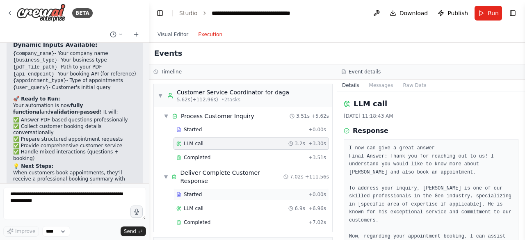
click at [190, 191] on span "Started" at bounding box center [193, 194] width 18 height 7
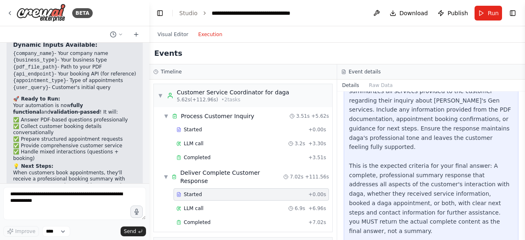
scroll to position [71, 0]
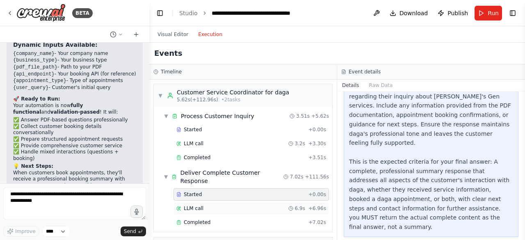
click at [204, 205] on div "LLM call 6.9s + 6.96s" at bounding box center [252, 208] width 150 height 7
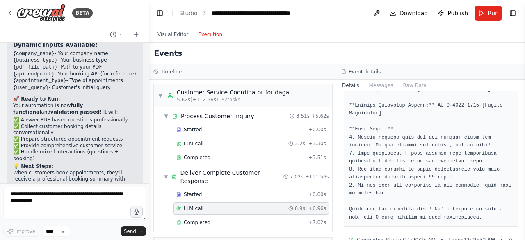
scroll to position [372, 0]
click at [197, 219] on span "Completed" at bounding box center [197, 222] width 27 height 7
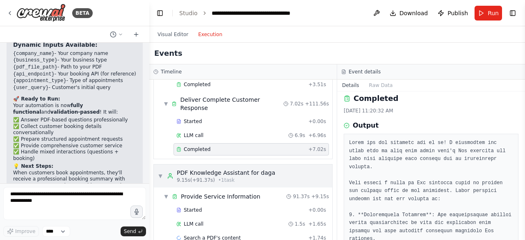
scroll to position [74, 0]
click at [210, 145] on div "Completed" at bounding box center [241, 148] width 129 height 7
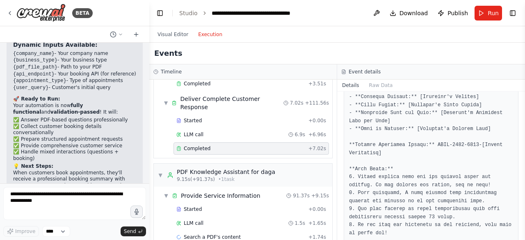
scroll to position [338, 0]
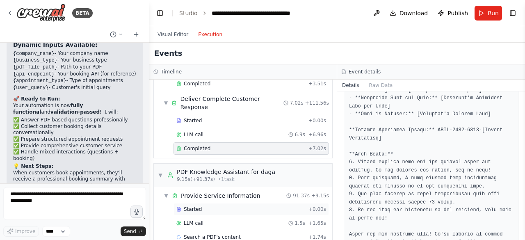
click at [194, 206] on span "Started" at bounding box center [193, 209] width 18 height 7
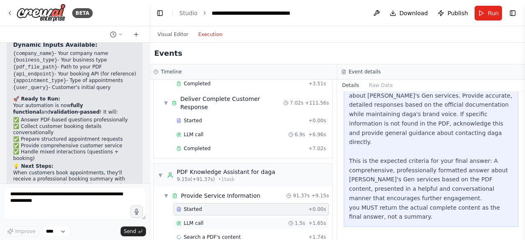
click at [193, 217] on div "LLM call 1.5s + 1.65s" at bounding box center [252, 223] width 156 height 12
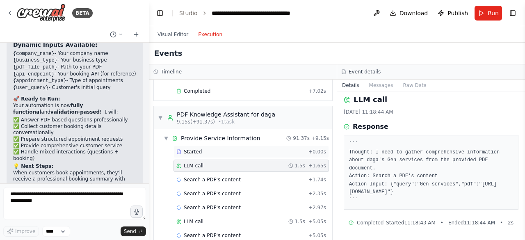
scroll to position [133, 0]
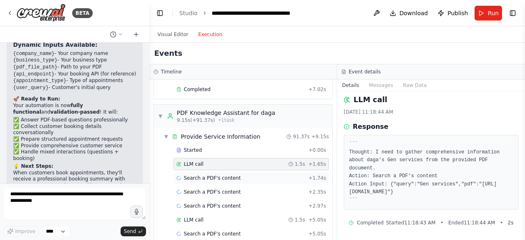
click at [218, 175] on span "Search a PDF's content" at bounding box center [212, 178] width 57 height 7
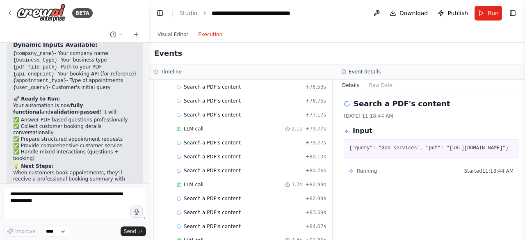
scroll to position [1453, 0]
click at [260, 223] on div "Search a PDF's content + 84.07s" at bounding box center [252, 226] width 150 height 7
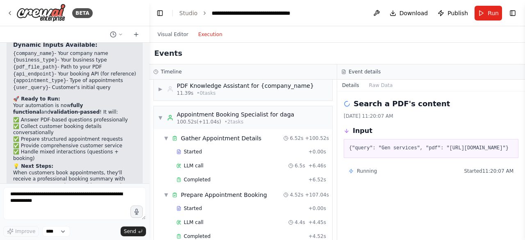
scroll to position [1647, 0]
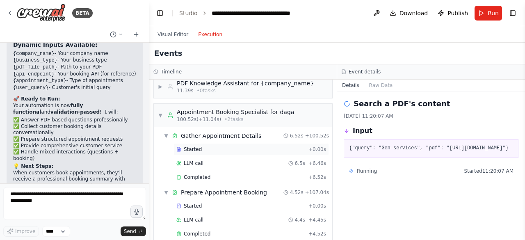
drag, startPoint x: 260, startPoint y: 188, endPoint x: 194, endPoint y: 110, distance: 102.2
click at [194, 146] on span "Started" at bounding box center [193, 149] width 18 height 7
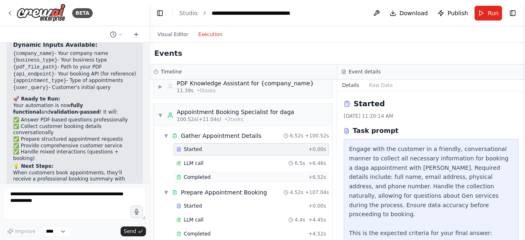
click at [198, 174] on span "Completed" at bounding box center [197, 177] width 27 height 7
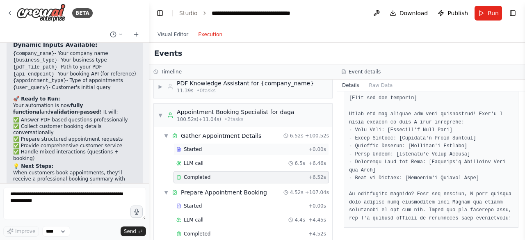
scroll to position [1648, 0]
click at [191, 202] on span "Started" at bounding box center [193, 205] width 18 height 7
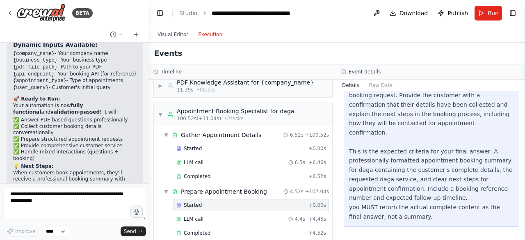
scroll to position [80, 0]
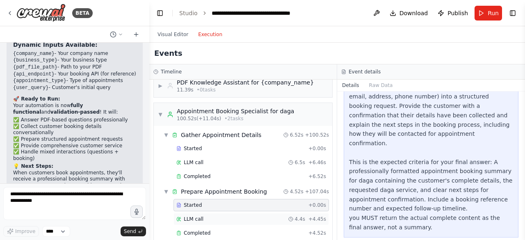
click at [195, 216] on span "LLM call" at bounding box center [194, 219] width 20 height 7
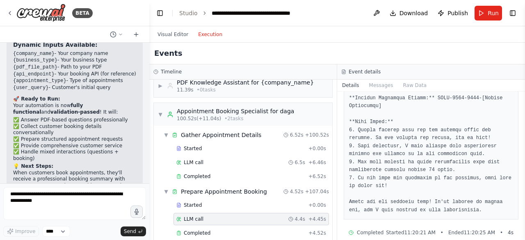
scroll to position [196, 0]
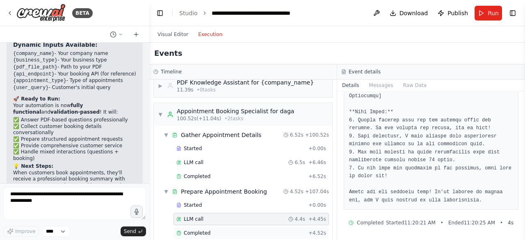
click at [204, 230] on span "Completed" at bounding box center [197, 233] width 27 height 7
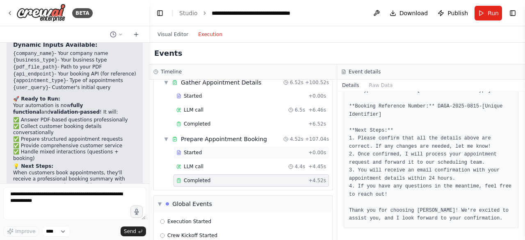
scroll to position [1702, 0]
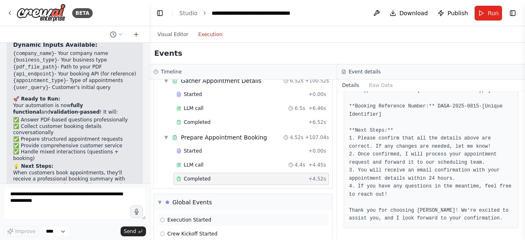
click at [197, 217] on span "Execution Started" at bounding box center [189, 220] width 44 height 7
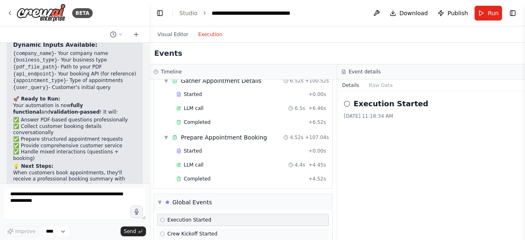
click at [206, 231] on span "Crew Kickoff Started" at bounding box center [192, 234] width 50 height 7
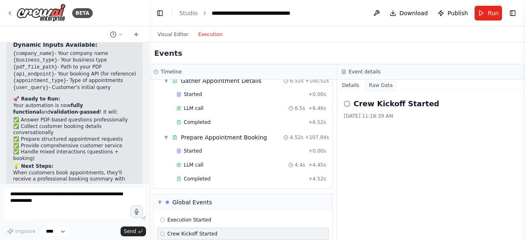
click at [366, 85] on button "Raw Data" at bounding box center [382, 85] width 34 height 11
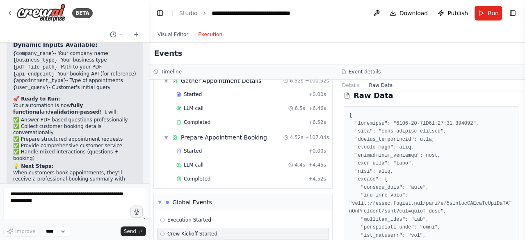
scroll to position [0, 0]
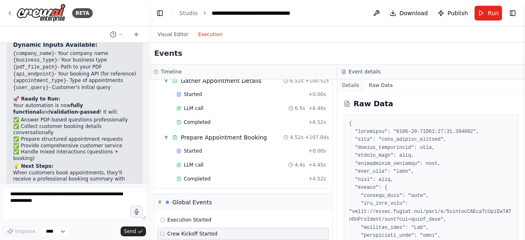
click at [350, 84] on button "Details" at bounding box center [350, 85] width 27 height 11
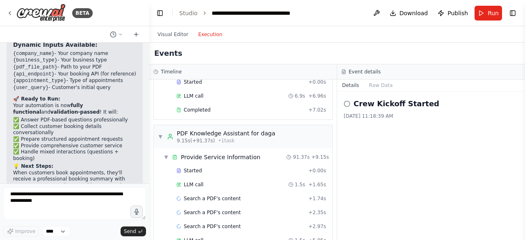
scroll to position [112, 0]
click at [167, 155] on span "▼" at bounding box center [166, 158] width 5 height 7
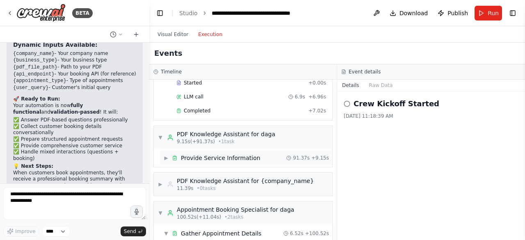
click at [167, 155] on span "▶" at bounding box center [166, 158] width 5 height 7
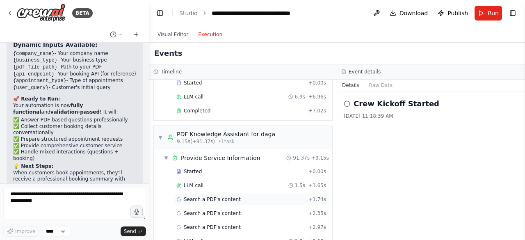
click at [192, 196] on span "Search a PDF's content" at bounding box center [212, 199] width 57 height 7
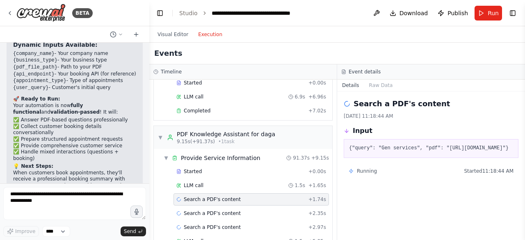
click at [384, 153] on pre "{"query": "Gen services", "pdf": "[URL][DOMAIN_NAME]"}" at bounding box center [431, 149] width 164 height 8
click at [366, 174] on span "Running" at bounding box center [367, 171] width 20 height 7
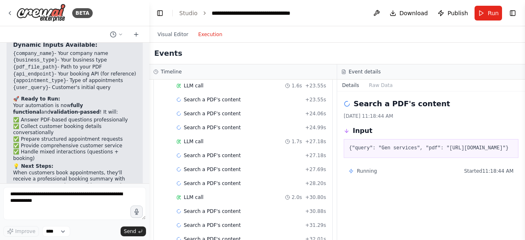
scroll to position [604, 0]
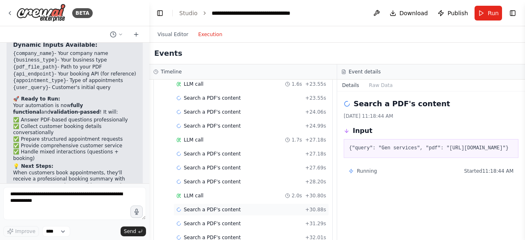
drag, startPoint x: 218, startPoint y: 189, endPoint x: 186, endPoint y: 189, distance: 32.0
click at [186, 206] on span "Search a PDF's content" at bounding box center [212, 209] width 57 height 7
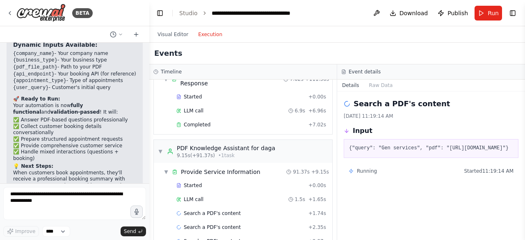
scroll to position [0, 0]
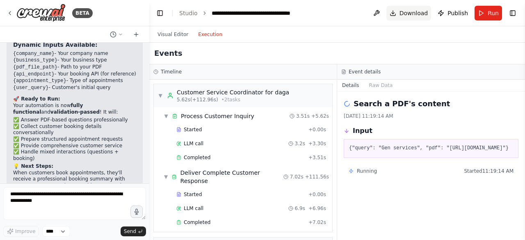
click at [402, 13] on button "Download" at bounding box center [409, 13] width 45 height 15
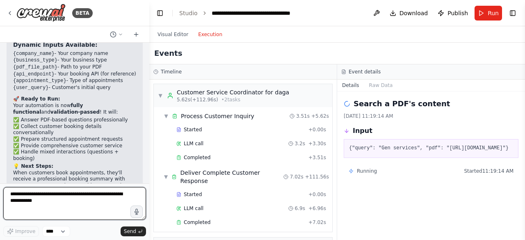
click at [49, 198] on textarea at bounding box center [74, 203] width 143 height 33
type textarea "**********"
click at [70, 213] on textarea "**********" at bounding box center [74, 203] width 143 height 33
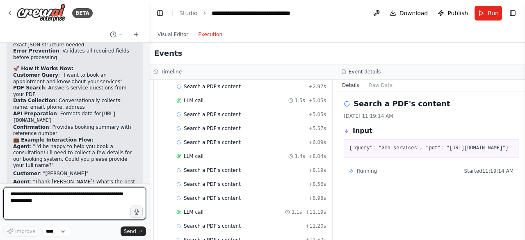
scroll to position [3947, 0]
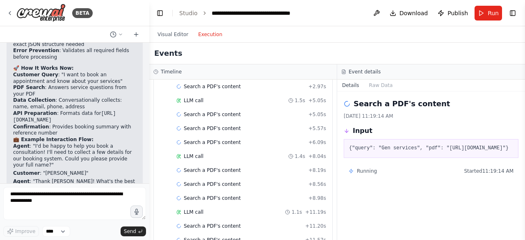
click at [98, 179] on p "Agent : "Thank [PERSON_NAME]! What's the best email address to reach you at?"" at bounding box center [74, 185] width 123 height 13
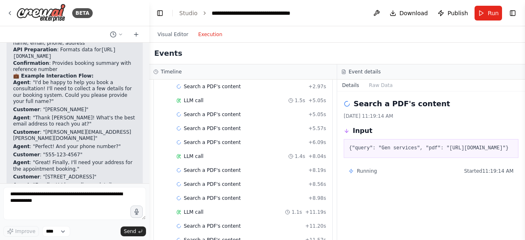
scroll to position [4016, 0]
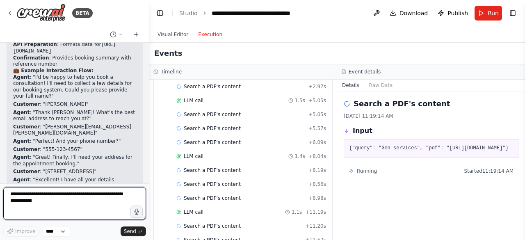
click at [34, 198] on textarea at bounding box center [74, 203] width 143 height 33
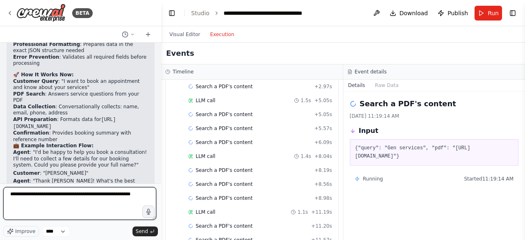
scroll to position [261, 0]
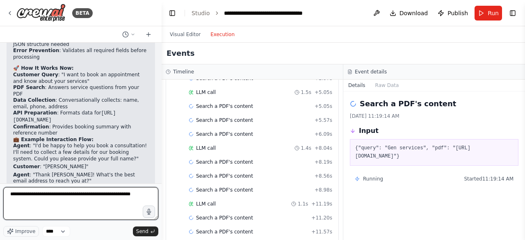
drag, startPoint x: 147, startPoint y: 151, endPoint x: 162, endPoint y: 147, distance: 15.1
click at [162, 147] on div "BETA create a crew that can answer from pdf and can call an api to book an appo…" at bounding box center [262, 120] width 525 height 240
click at [133, 197] on textarea "**********" at bounding box center [80, 203] width 155 height 33
type textarea "**********"
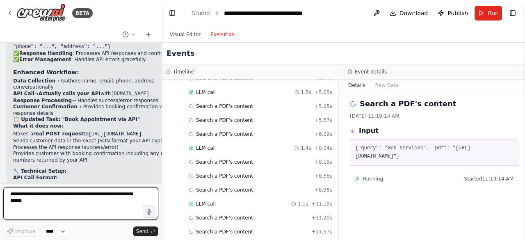
scroll to position [4682, 0]
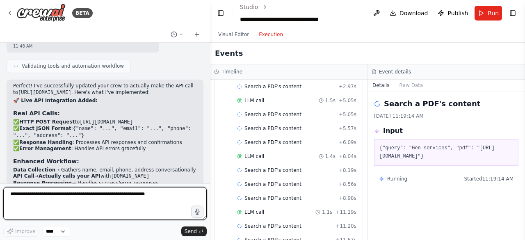
drag, startPoint x: 158, startPoint y: 154, endPoint x: 239, endPoint y: 154, distance: 80.9
click at [239, 154] on div "BETA create a crew that can answer from pdf and can call an api to book an appo…" at bounding box center [262, 120] width 525 height 240
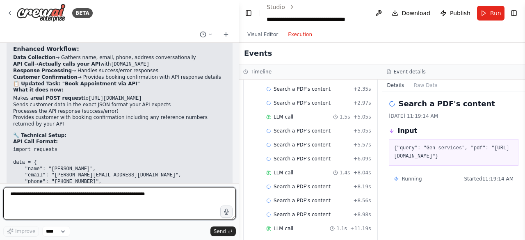
scroll to position [4034, 0]
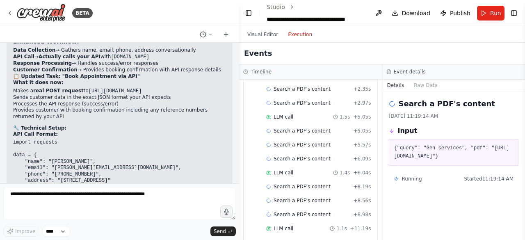
click at [431, 11] on span "Download" at bounding box center [416, 13] width 29 height 8
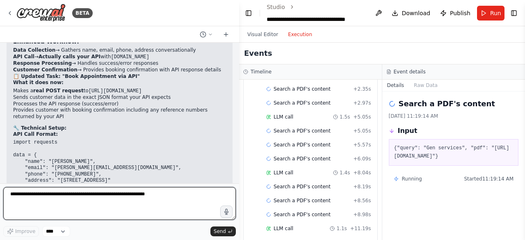
click at [50, 195] on textarea at bounding box center [119, 203] width 233 height 33
type textarea "**********"
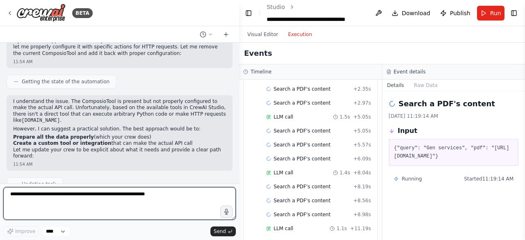
scroll to position [4514, 0]
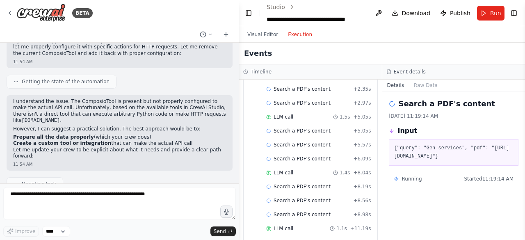
drag, startPoint x: 16, startPoint y: 135, endPoint x: 28, endPoint y: 137, distance: 12.0
drag, startPoint x: 14, startPoint y: 133, endPoint x: 129, endPoint y: 158, distance: 117.6
copy div "Option 1: Custom Tool Integration You would need to create a custom tool that c…"
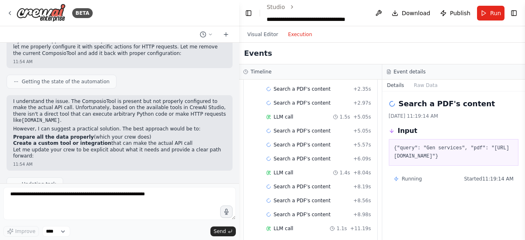
scroll to position [4678, 0]
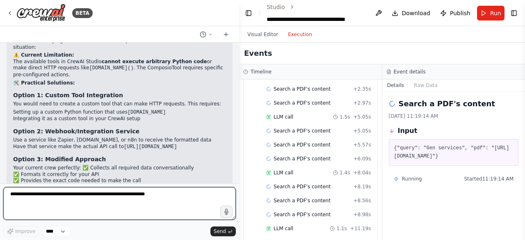
click at [89, 195] on textarea at bounding box center [119, 203] width 233 height 33
paste textarea "**********"
type textarea "**********"
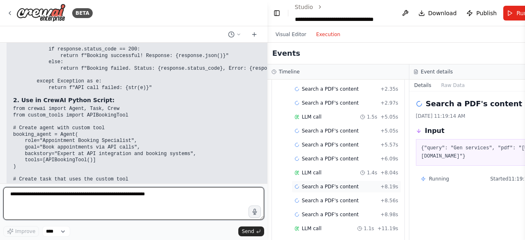
scroll to position [5094, 0]
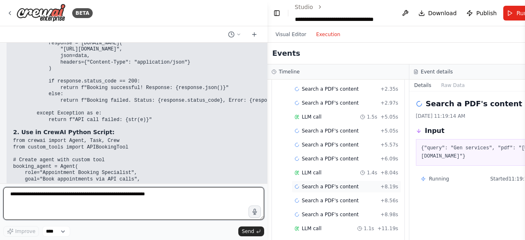
drag, startPoint x: 236, startPoint y: 156, endPoint x: 342, endPoint y: 151, distance: 106.0
click at [342, 151] on div "BETA create a crew that can answer from pdf and can call an api to book an appo…" at bounding box center [262, 120] width 525 height 240
drag, startPoint x: 264, startPoint y: 145, endPoint x: 342, endPoint y: 142, distance: 78.1
click at [342, 142] on div "BETA create a crew that can answer from pdf and can call an api to book an appo…" at bounding box center [262, 120] width 525 height 240
drag, startPoint x: 264, startPoint y: 145, endPoint x: 383, endPoint y: 125, distance: 120.7
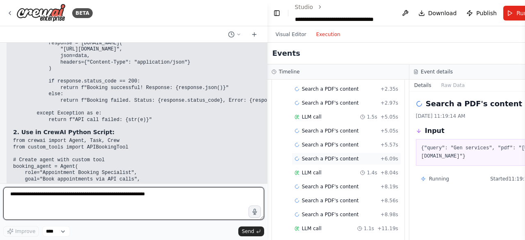
click at [383, 125] on div "BETA create a crew that can answer from pdf and can call an api to book an appo…" at bounding box center [262, 120] width 525 height 240
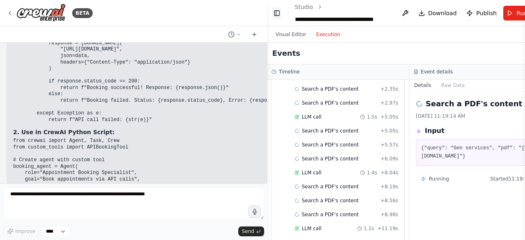
click at [275, 15] on button "Toggle Left Sidebar" at bounding box center [277, 12] width 9 height 11
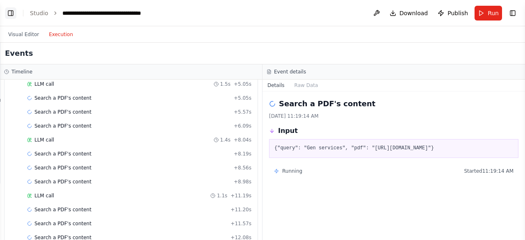
scroll to position [252, 0]
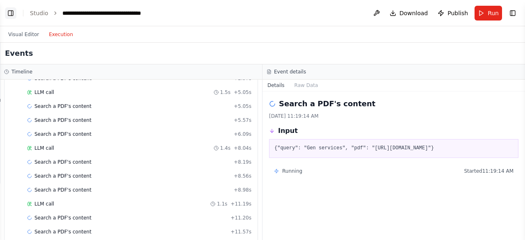
click at [11, 15] on button "Toggle Left Sidebar" at bounding box center [10, 12] width 11 height 11
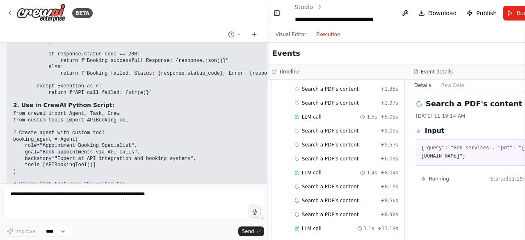
scroll to position [5122, 0]
click at [274, 13] on button "Toggle Left Sidebar" at bounding box center [277, 12] width 9 height 11
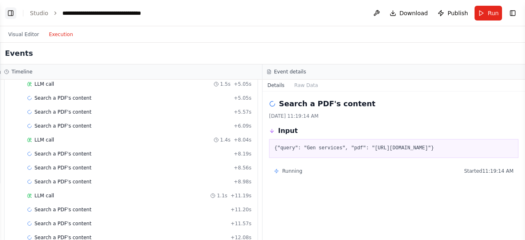
scroll to position [252, 0]
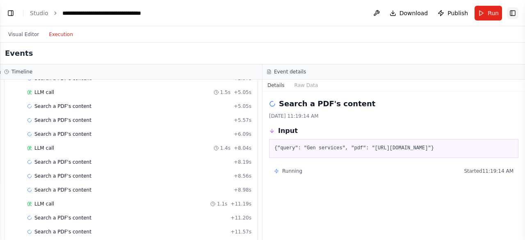
click at [512, 11] on button "Toggle Right Sidebar" at bounding box center [512, 12] width 11 height 11
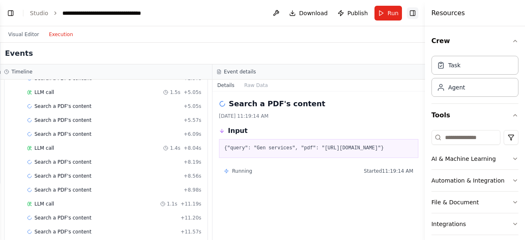
click at [412, 12] on button "Toggle Right Sidebar" at bounding box center [412, 12] width 11 height 11
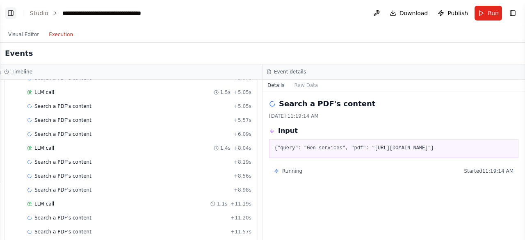
click at [7, 13] on button "Toggle Left Sidebar" at bounding box center [10, 12] width 11 height 11
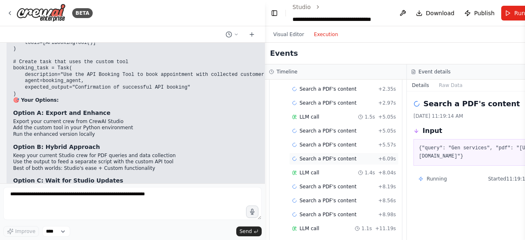
scroll to position [5218, 0]
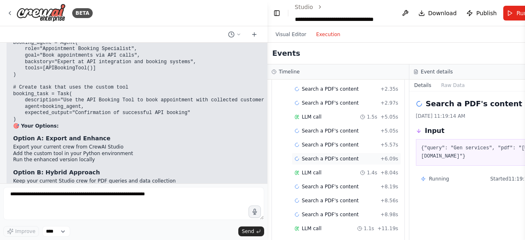
drag, startPoint x: 264, startPoint y: 138, endPoint x: 350, endPoint y: 127, distance: 86.9
click at [350, 127] on div "BETA create a crew that can answer from pdf and can call an api to book an appo…" at bounding box center [262, 120] width 525 height 240
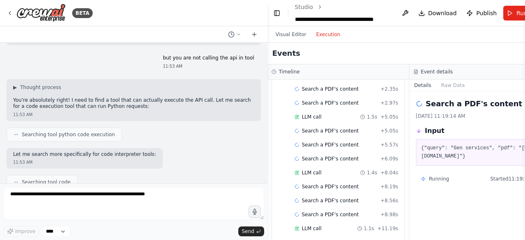
scroll to position [4134, 0]
